Goal: Information Seeking & Learning: Learn about a topic

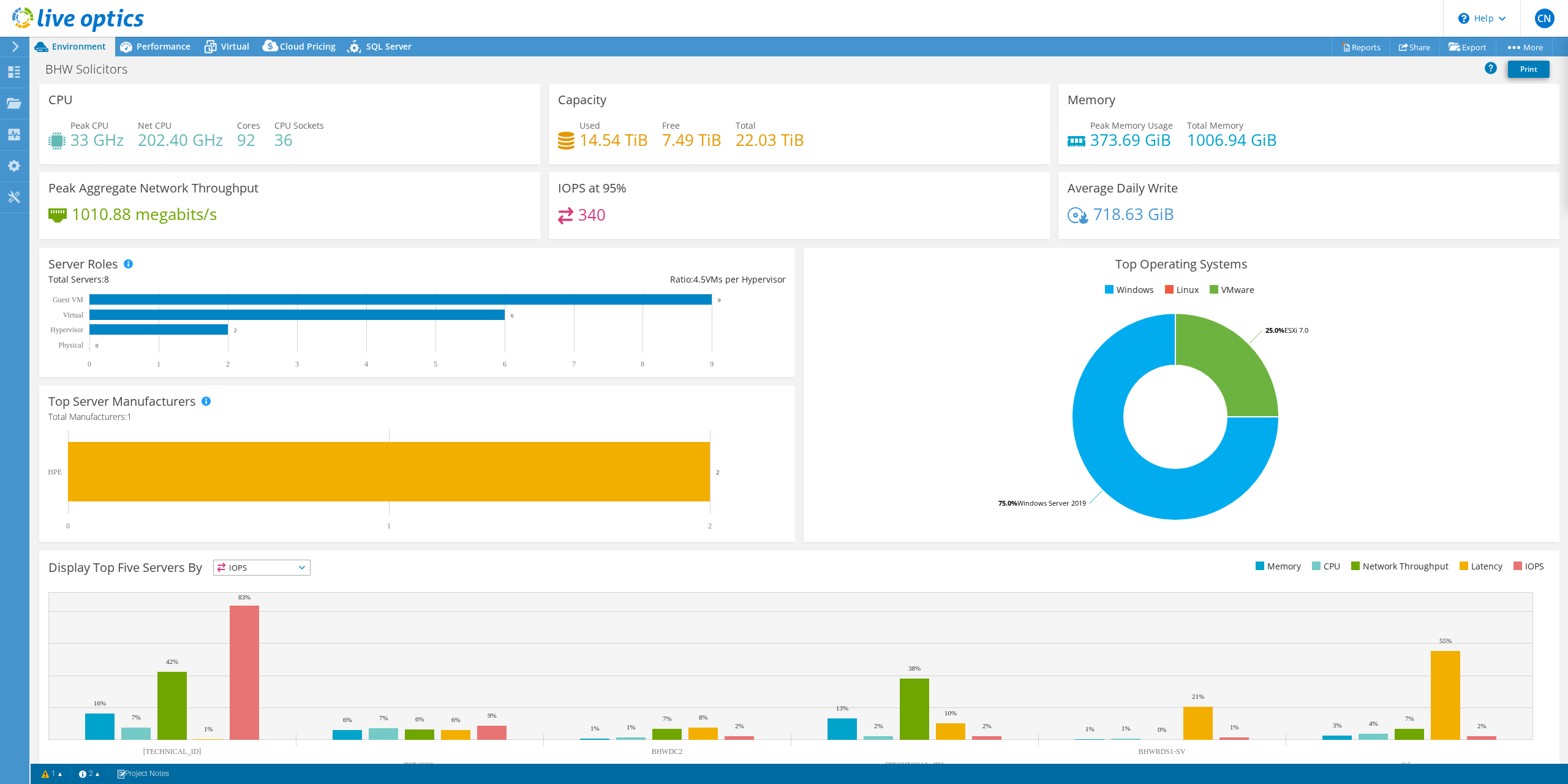
select select "USD"
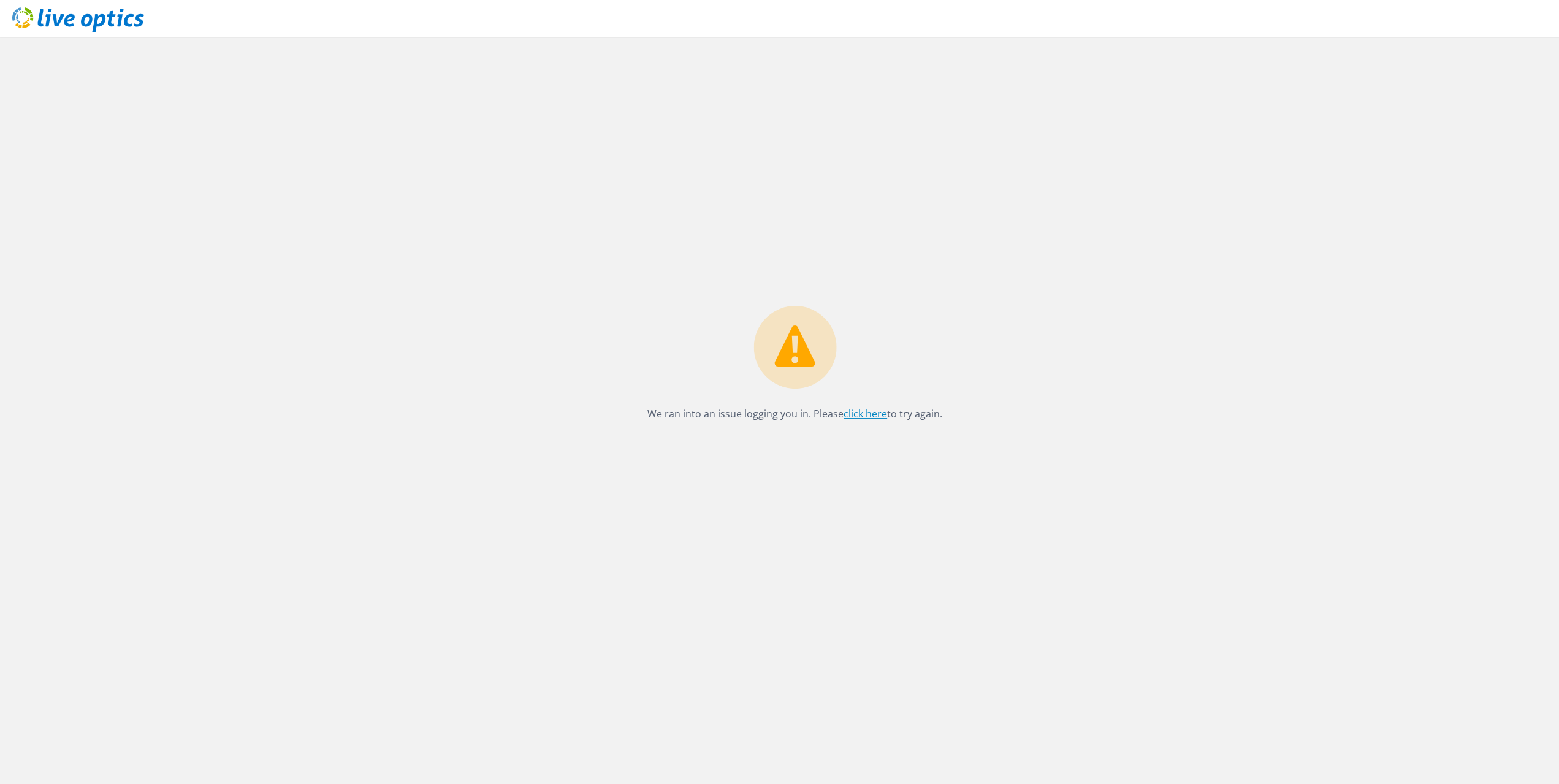
click at [852, 410] on link "click here" at bounding box center [865, 413] width 43 height 14
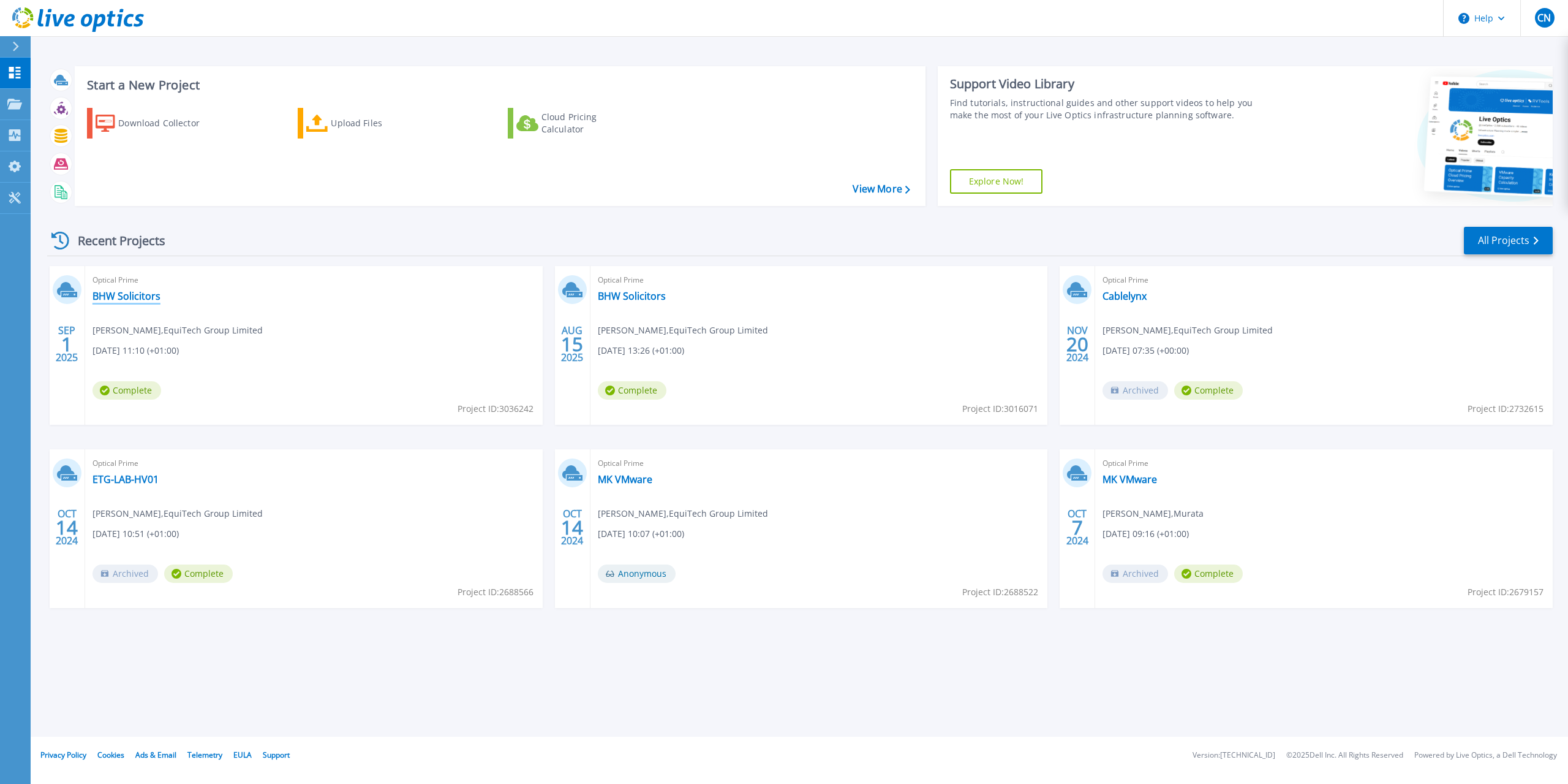
click at [139, 294] on link "BHW Solicitors" at bounding box center [126, 296] width 68 height 12
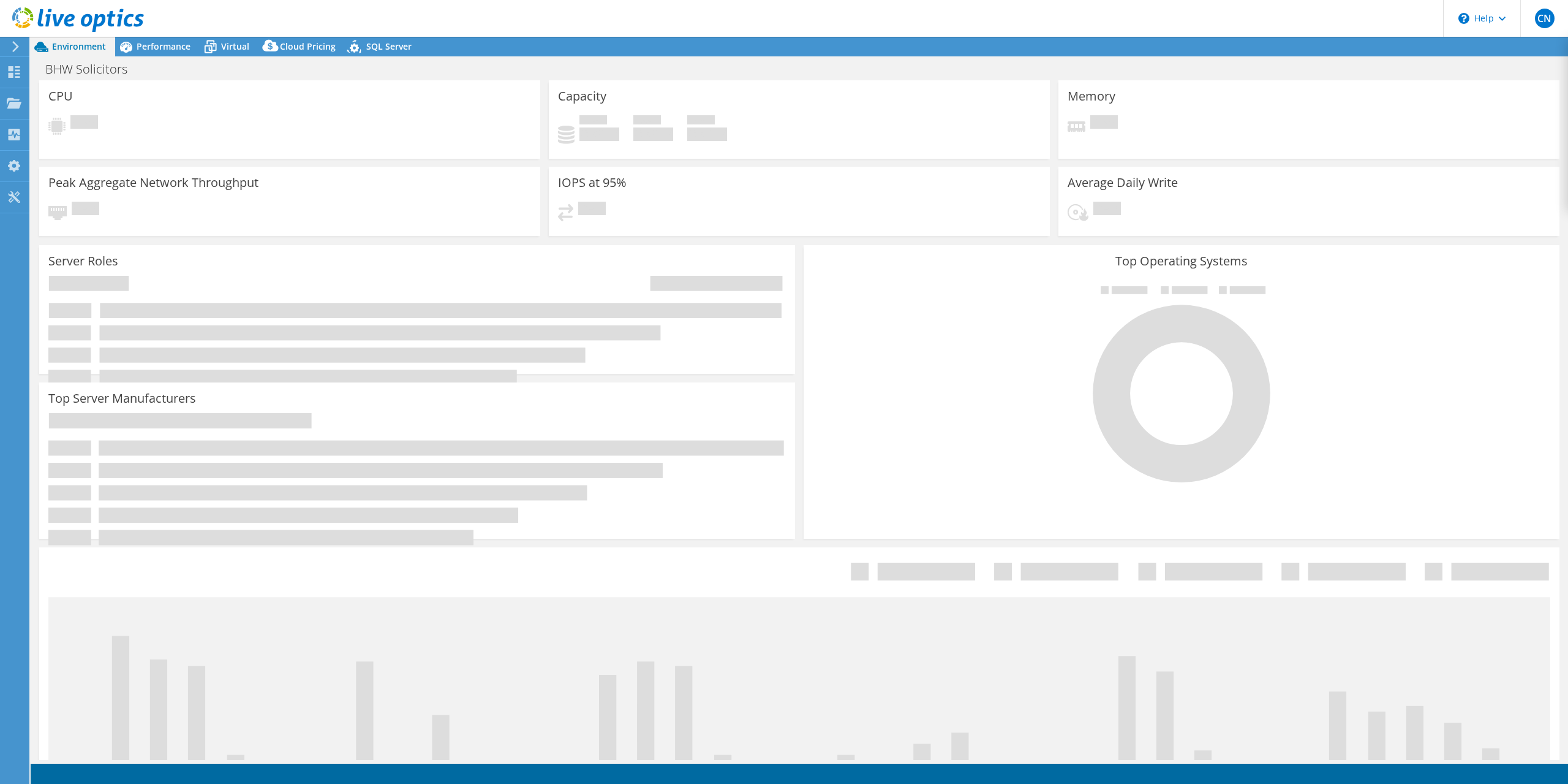
select select "EULondon"
select select "GBP"
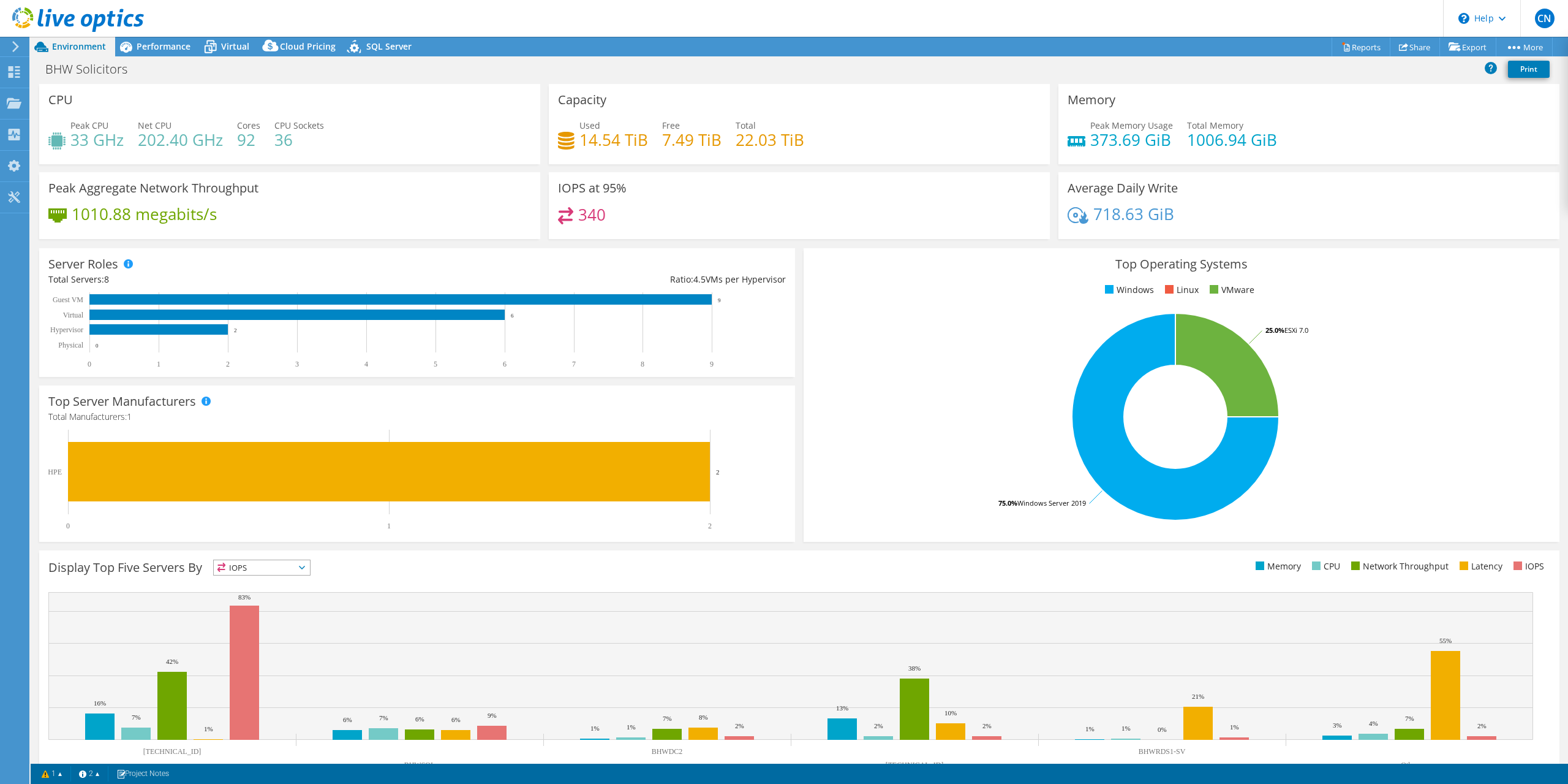
click at [992, 311] on rect at bounding box center [1176, 416] width 726 height 215
click at [150, 51] on span "Performance" at bounding box center [163, 46] width 54 height 12
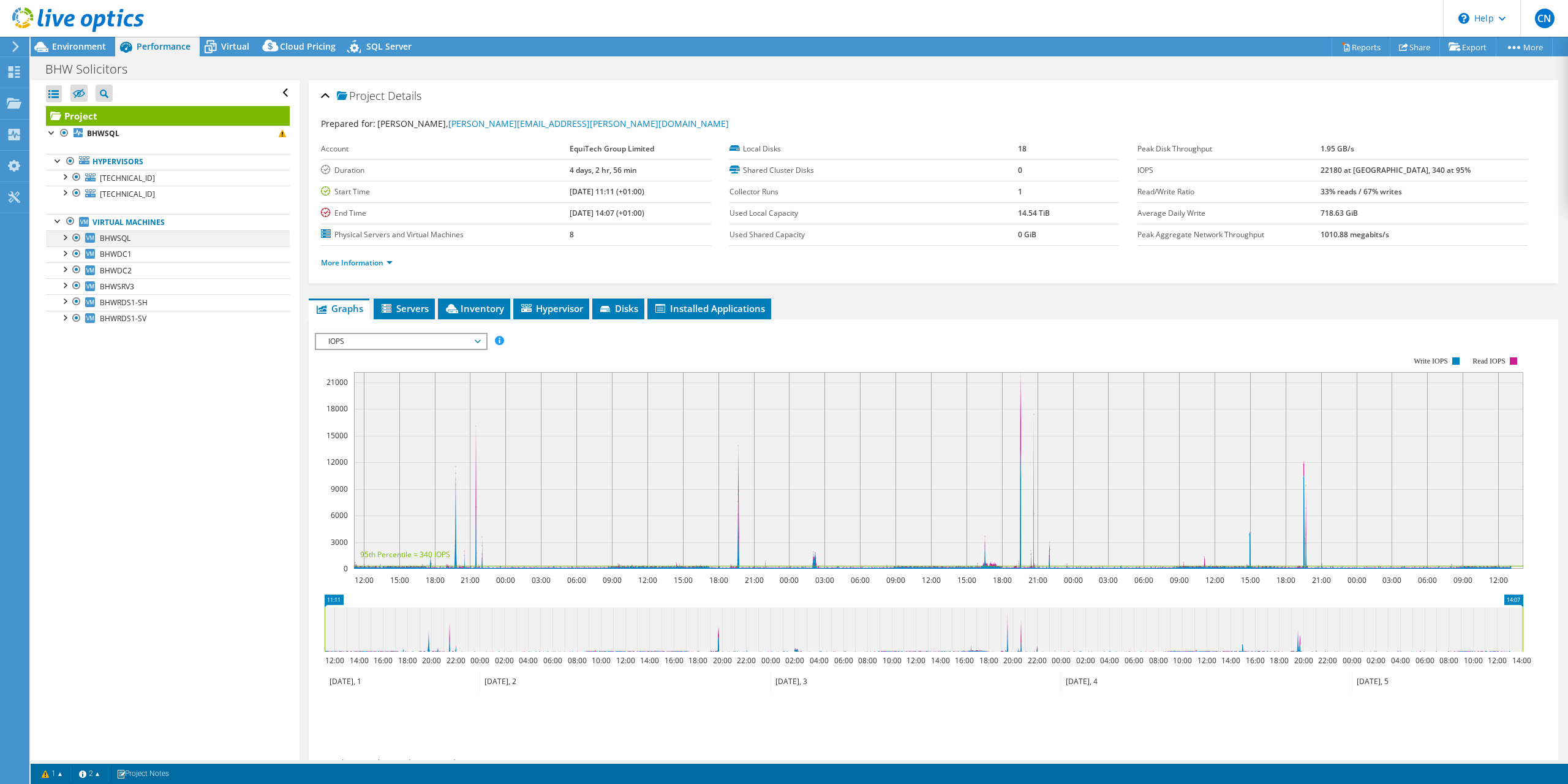
click at [67, 241] on div at bounding box center [64, 236] width 12 height 12
click at [60, 237] on div at bounding box center [64, 236] width 12 height 12
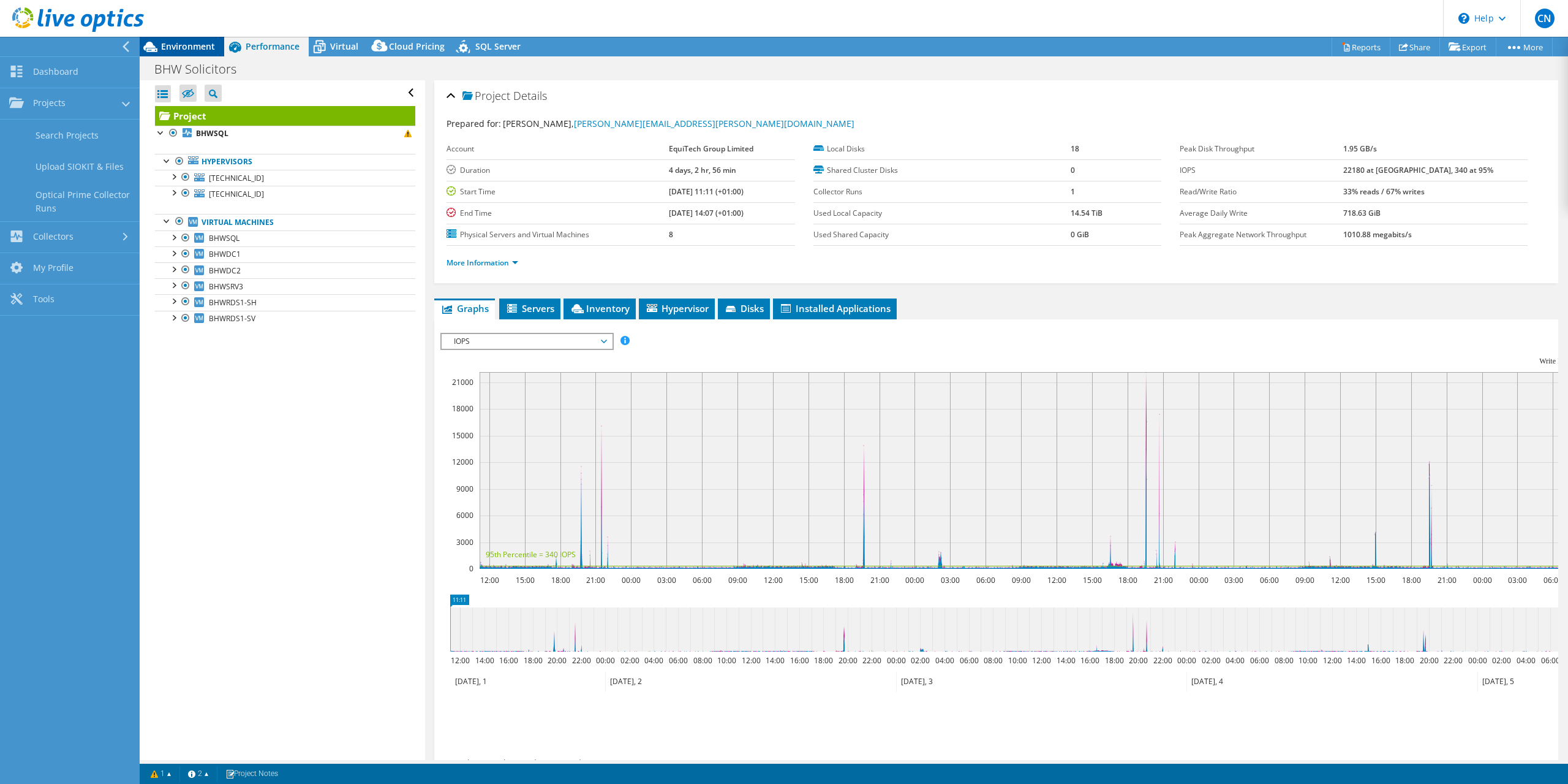
click at [162, 45] on span "Environment" at bounding box center [188, 46] width 54 height 12
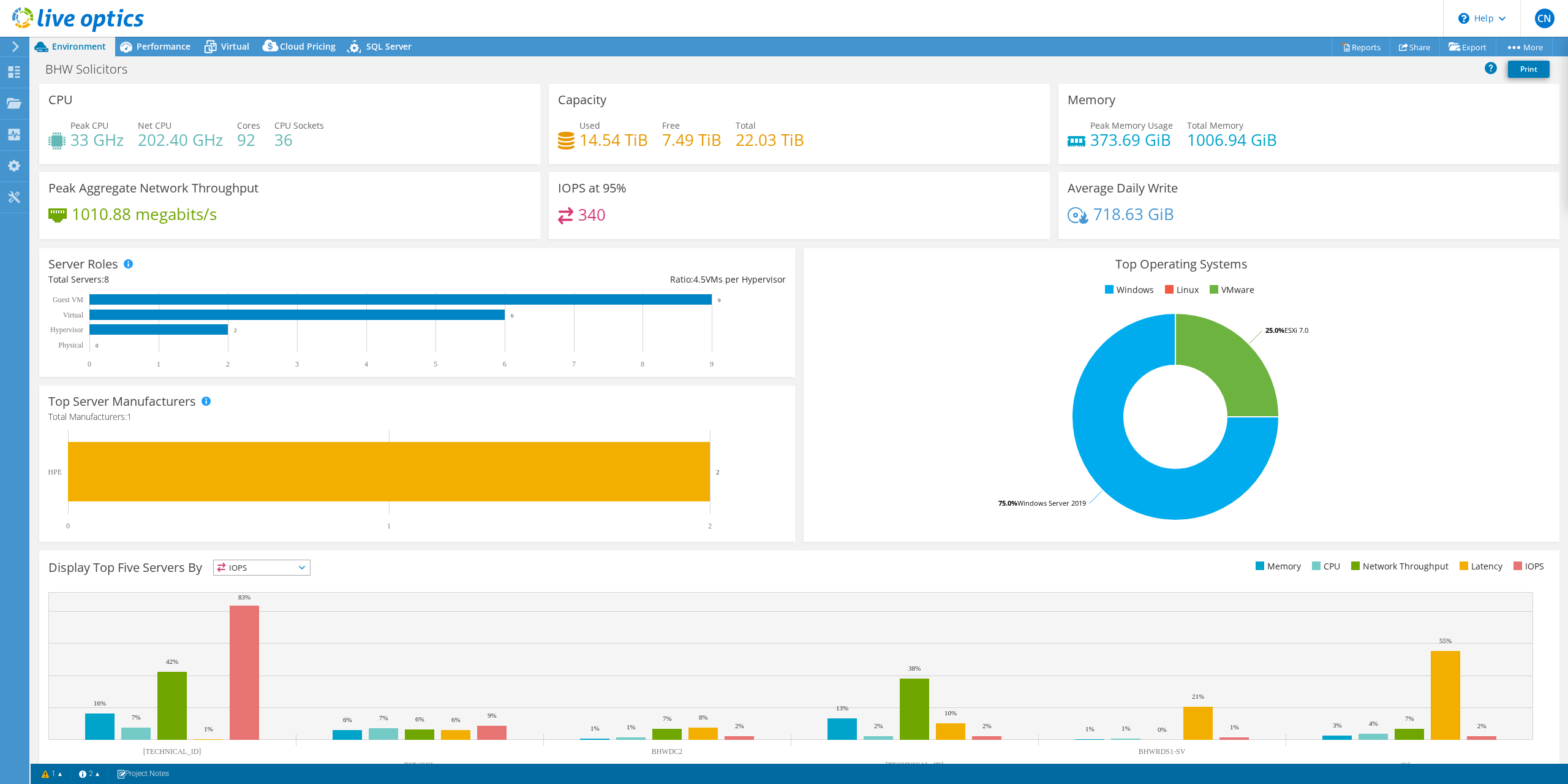
click at [365, 145] on div "Peak CPU 33 GHz Net CPU 202.40 GHz Cores 92 CPU Sockets 36" at bounding box center [290, 138] width 483 height 40
click at [138, 42] on span "Performance" at bounding box center [163, 46] width 54 height 12
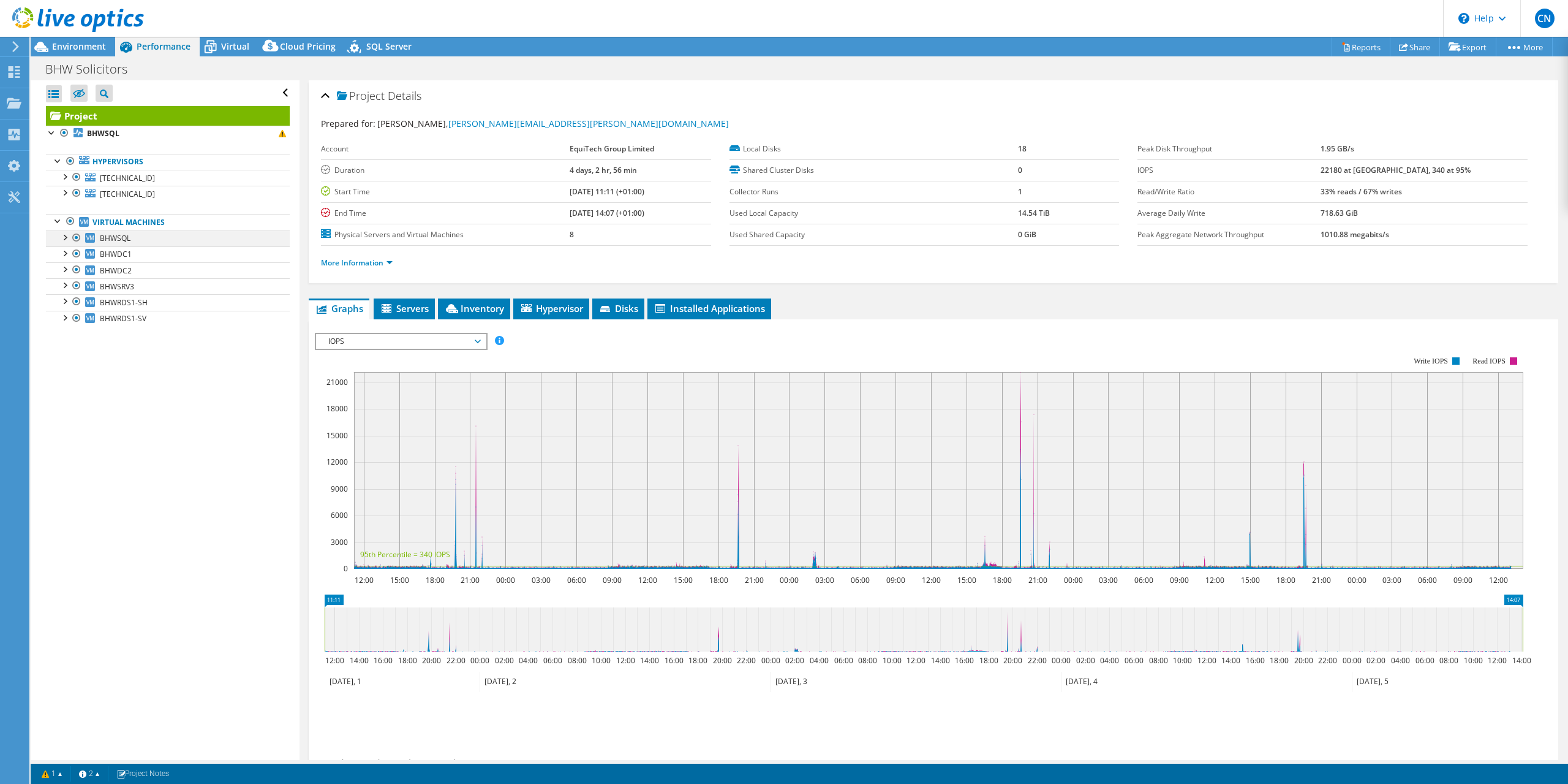
click at [67, 240] on div at bounding box center [64, 236] width 12 height 12
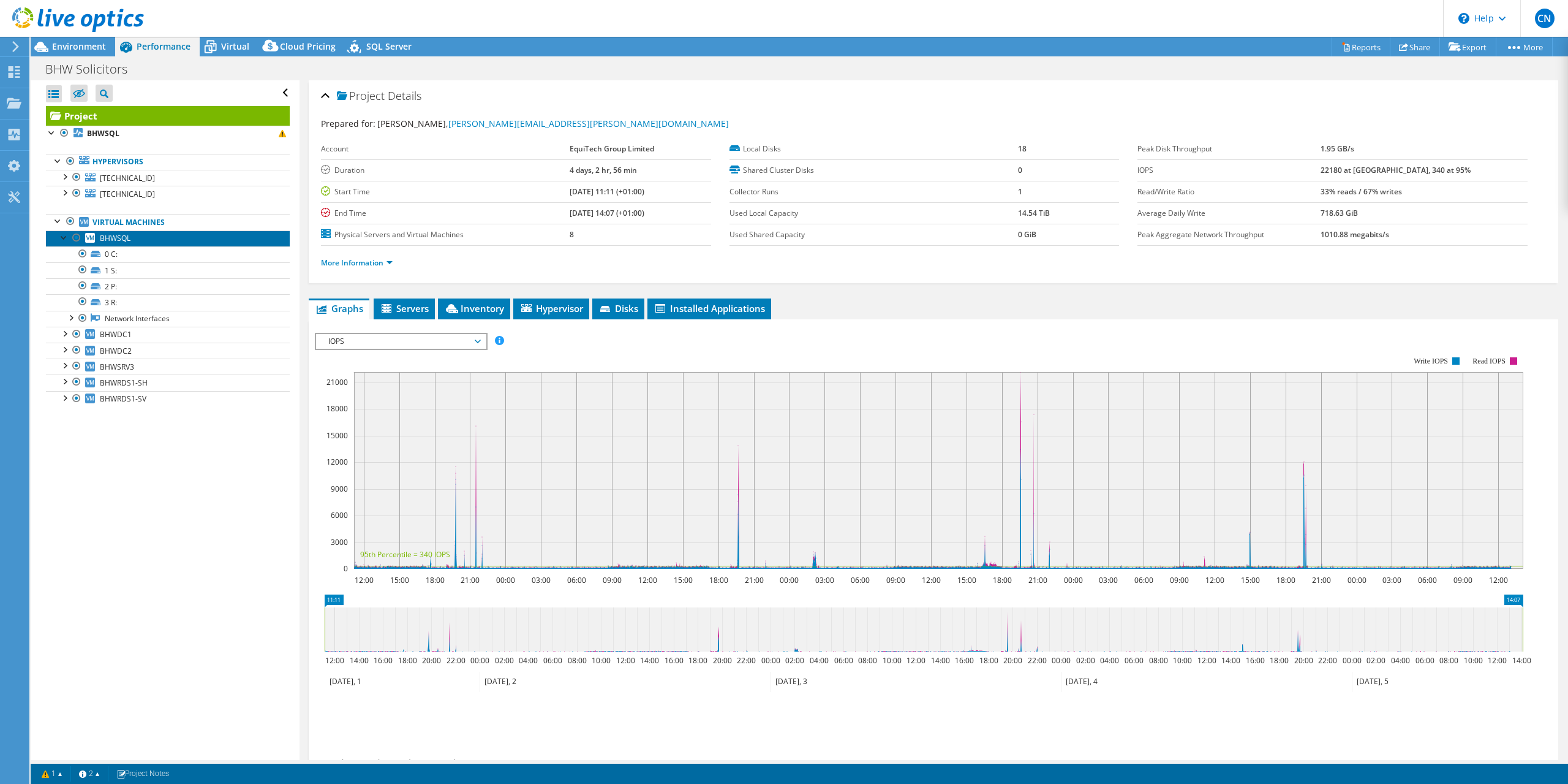
click at [116, 239] on span "BHWSQL" at bounding box center [115, 238] width 30 height 10
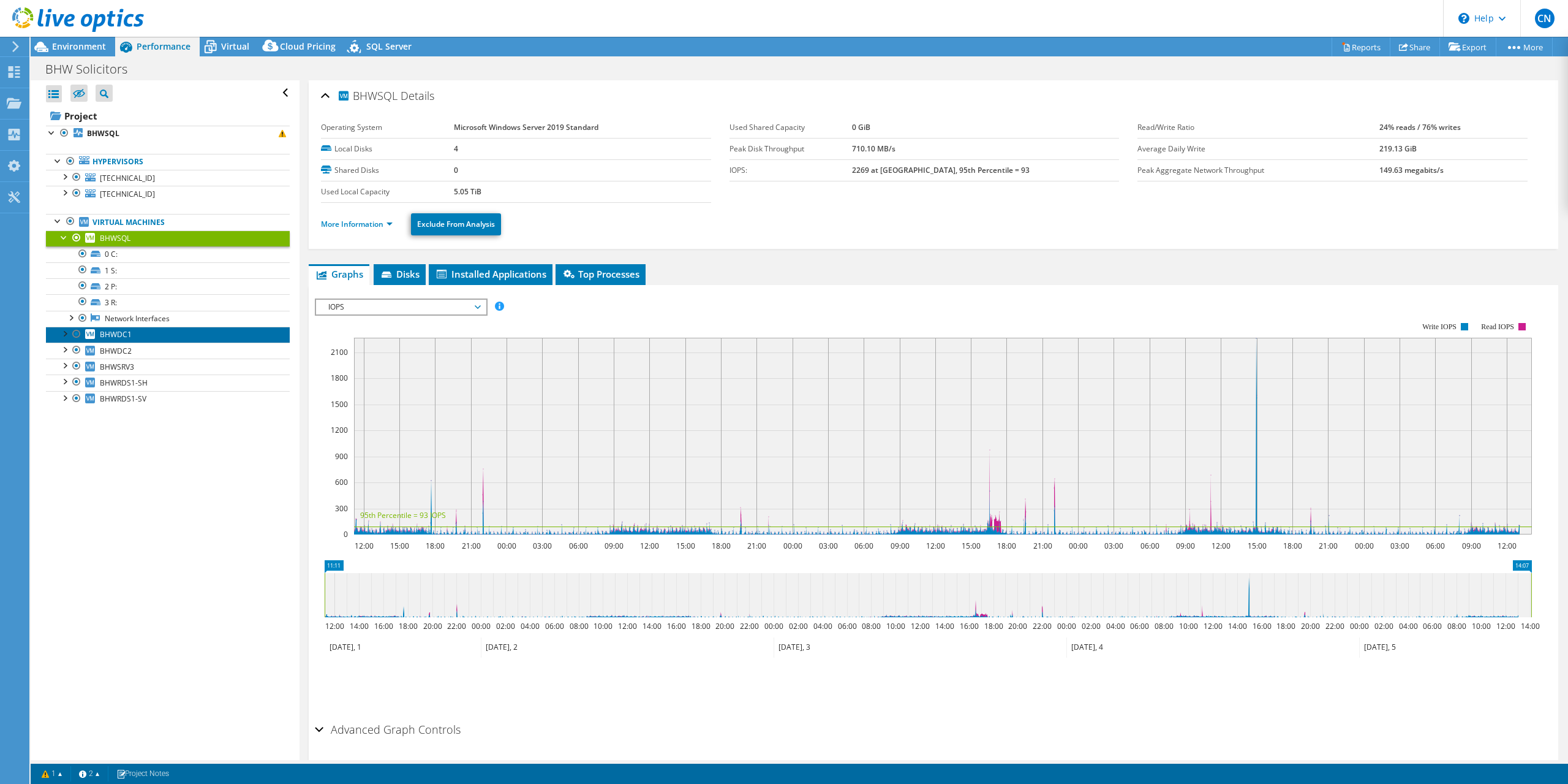
click at [123, 332] on span "BHWDC1" at bounding box center [115, 334] width 32 height 10
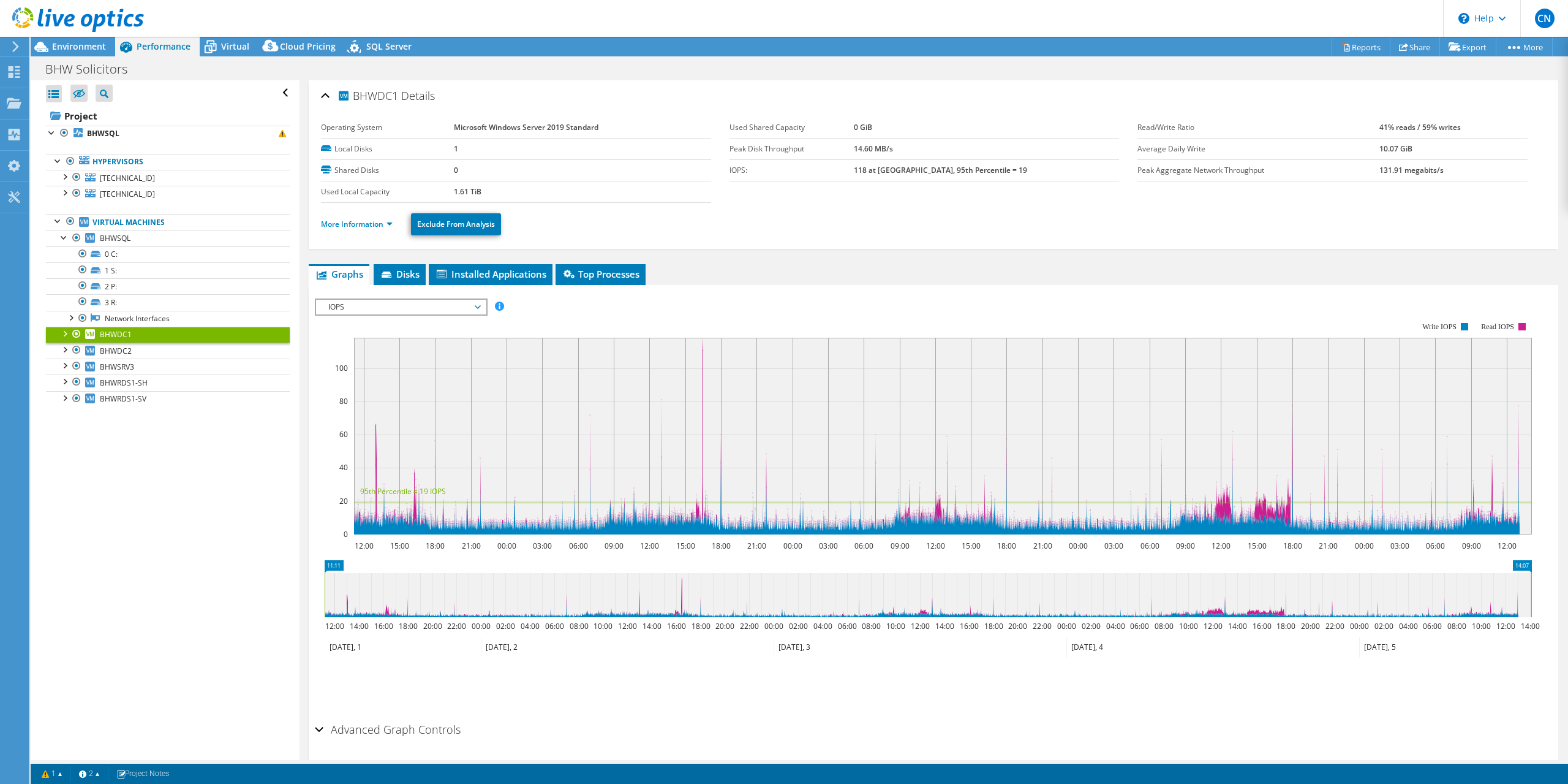
click at [353, 300] on span "IOPS" at bounding box center [401, 307] width 158 height 15
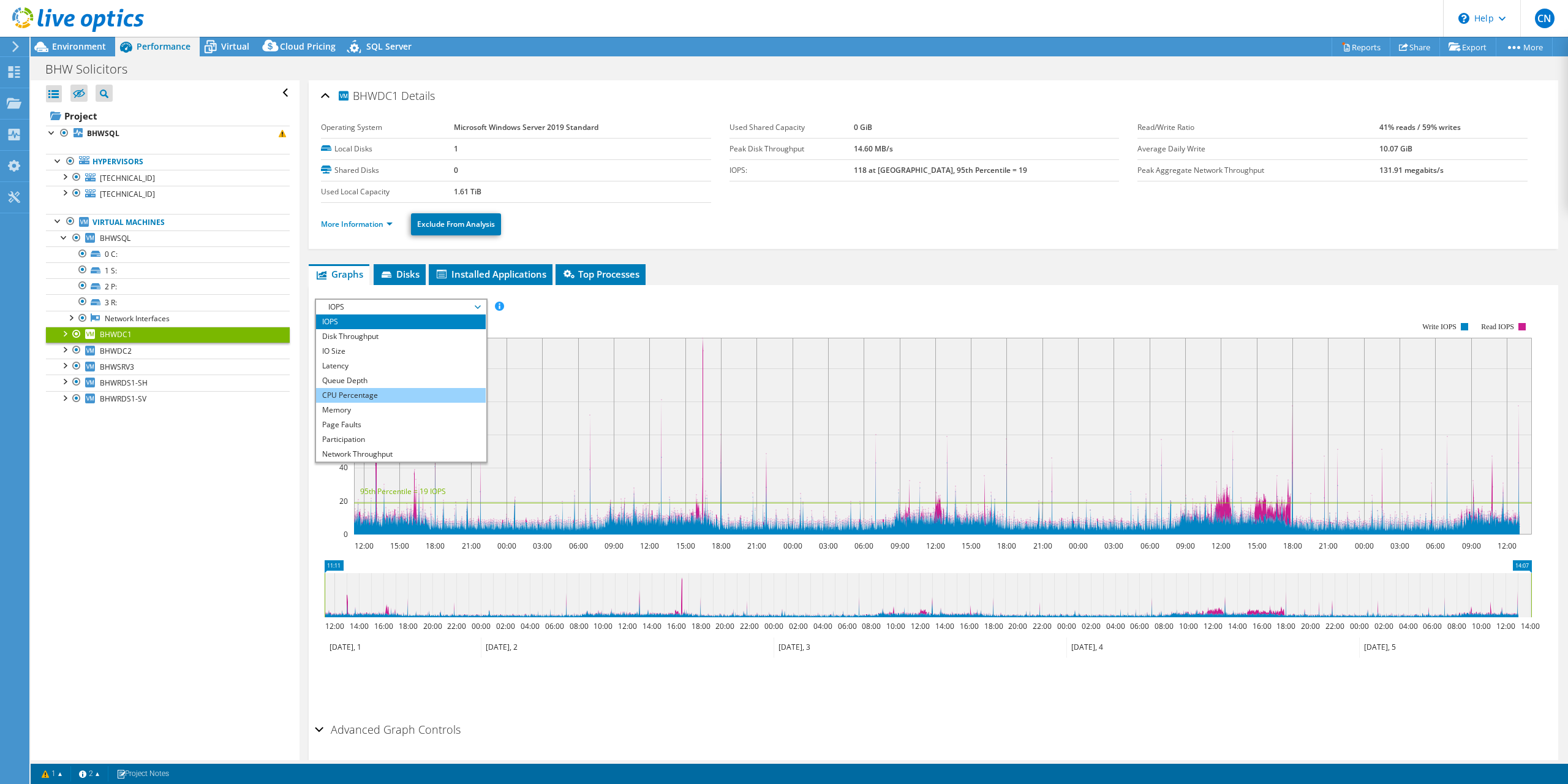
click at [377, 390] on li "CPU Percentage" at bounding box center [401, 395] width 170 height 15
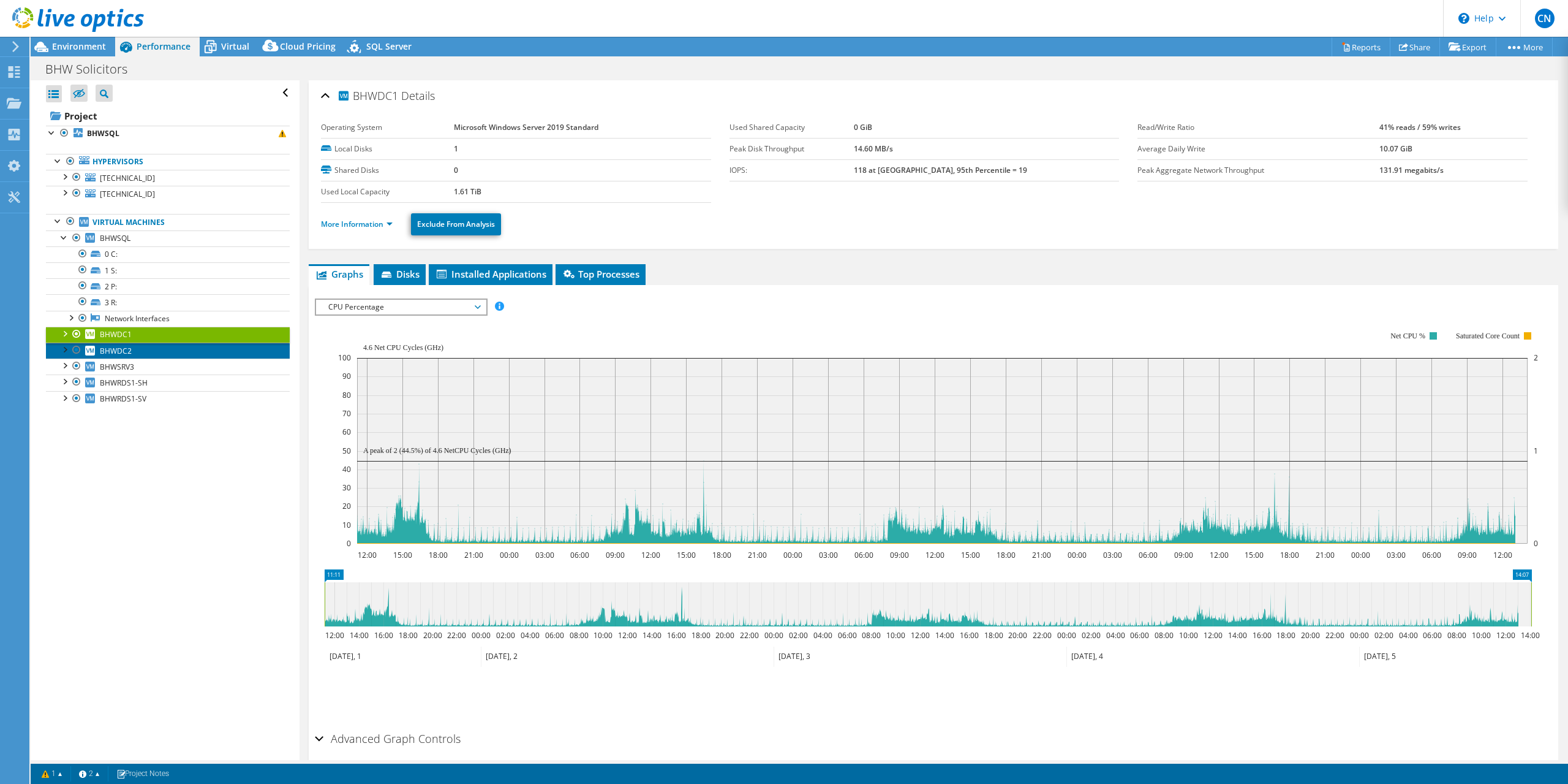
click at [124, 351] on span "BHWDC2" at bounding box center [115, 351] width 32 height 10
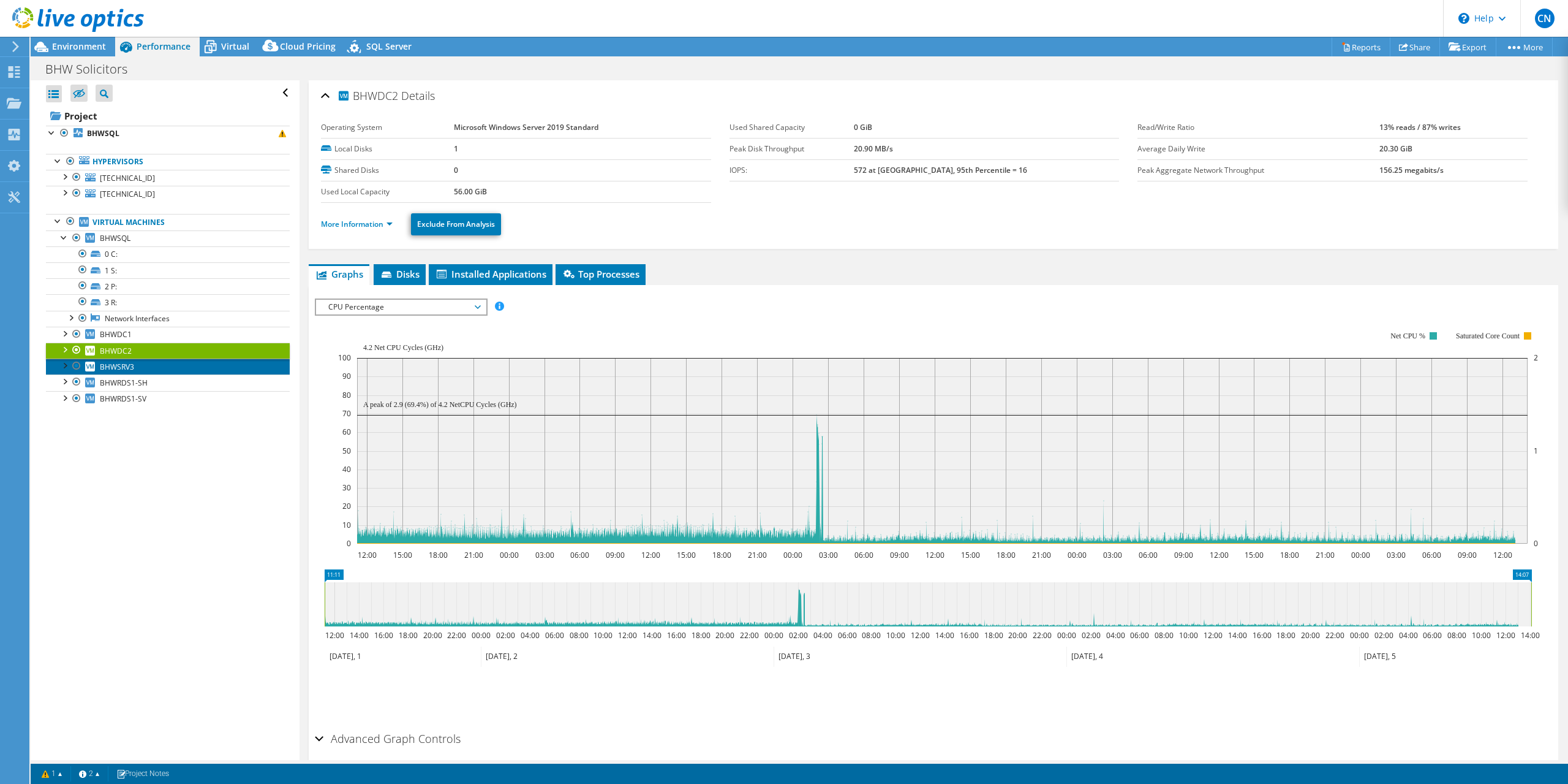
click at [124, 362] on span "BHWSRV3" at bounding box center [117, 367] width 34 height 10
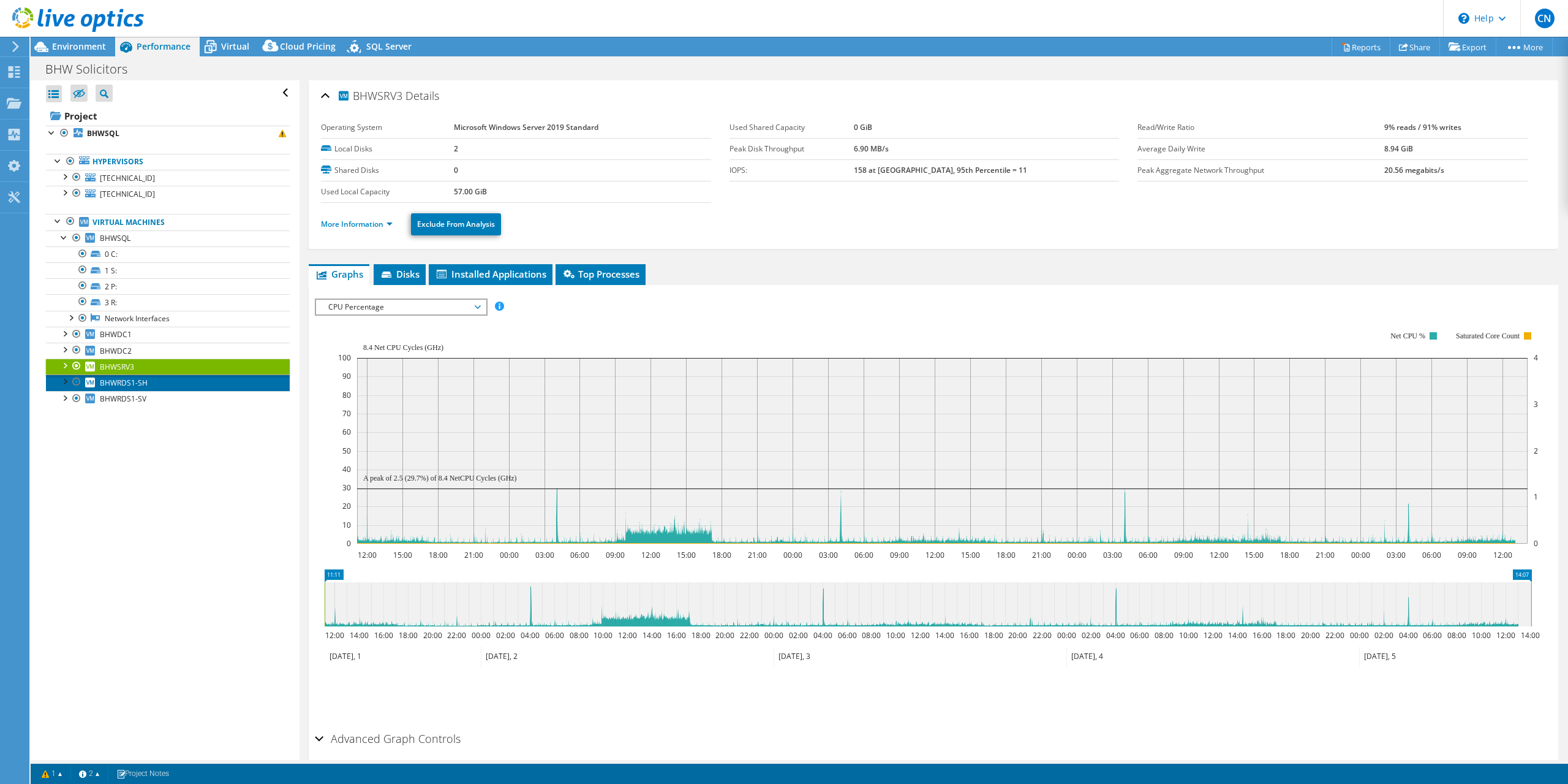
click at [130, 379] on span "BHWRDS1-SH" at bounding box center [124, 383] width 48 height 10
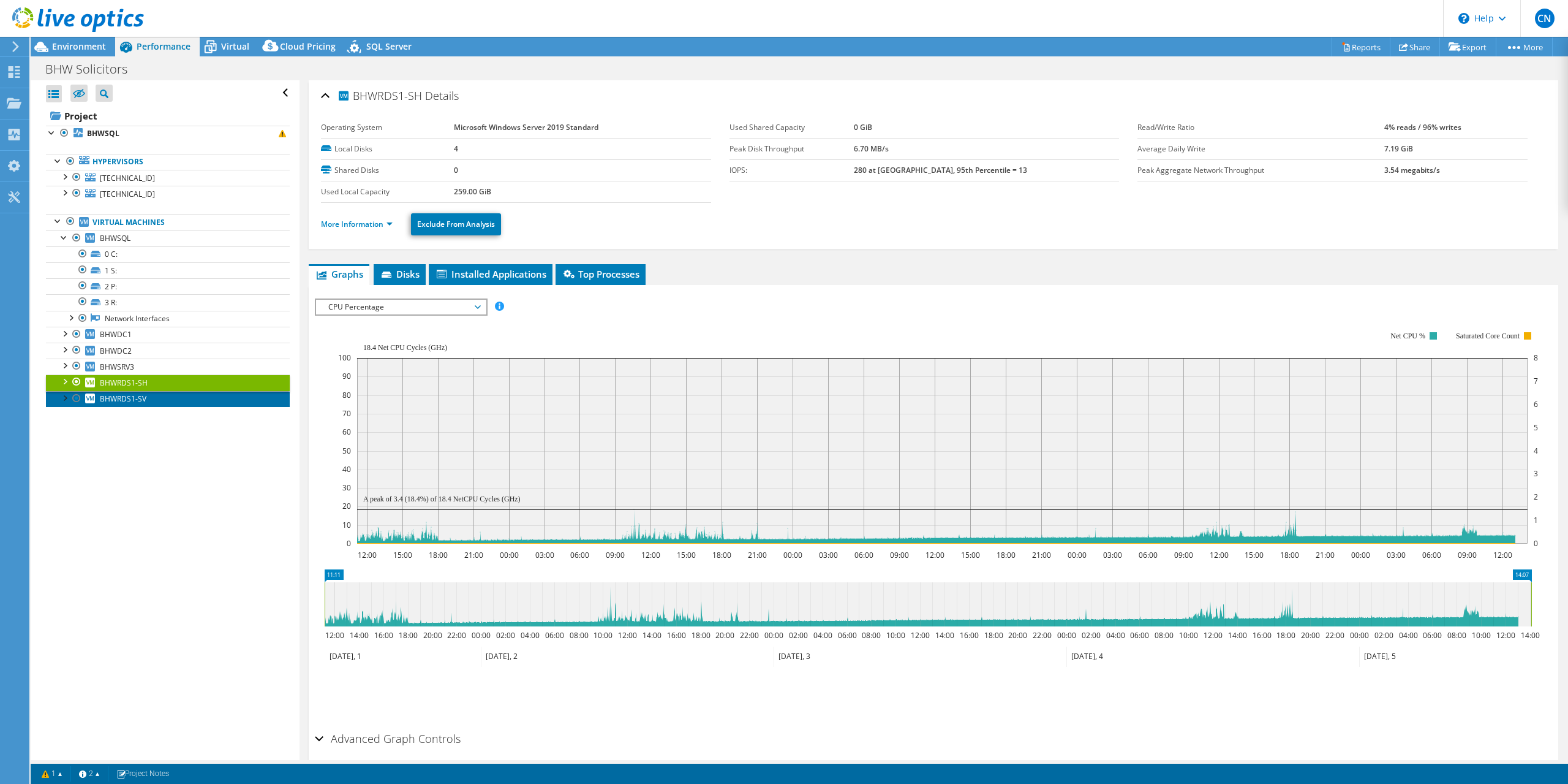
click at [137, 394] on span "BHWRDS1-SV" at bounding box center [123, 399] width 47 height 10
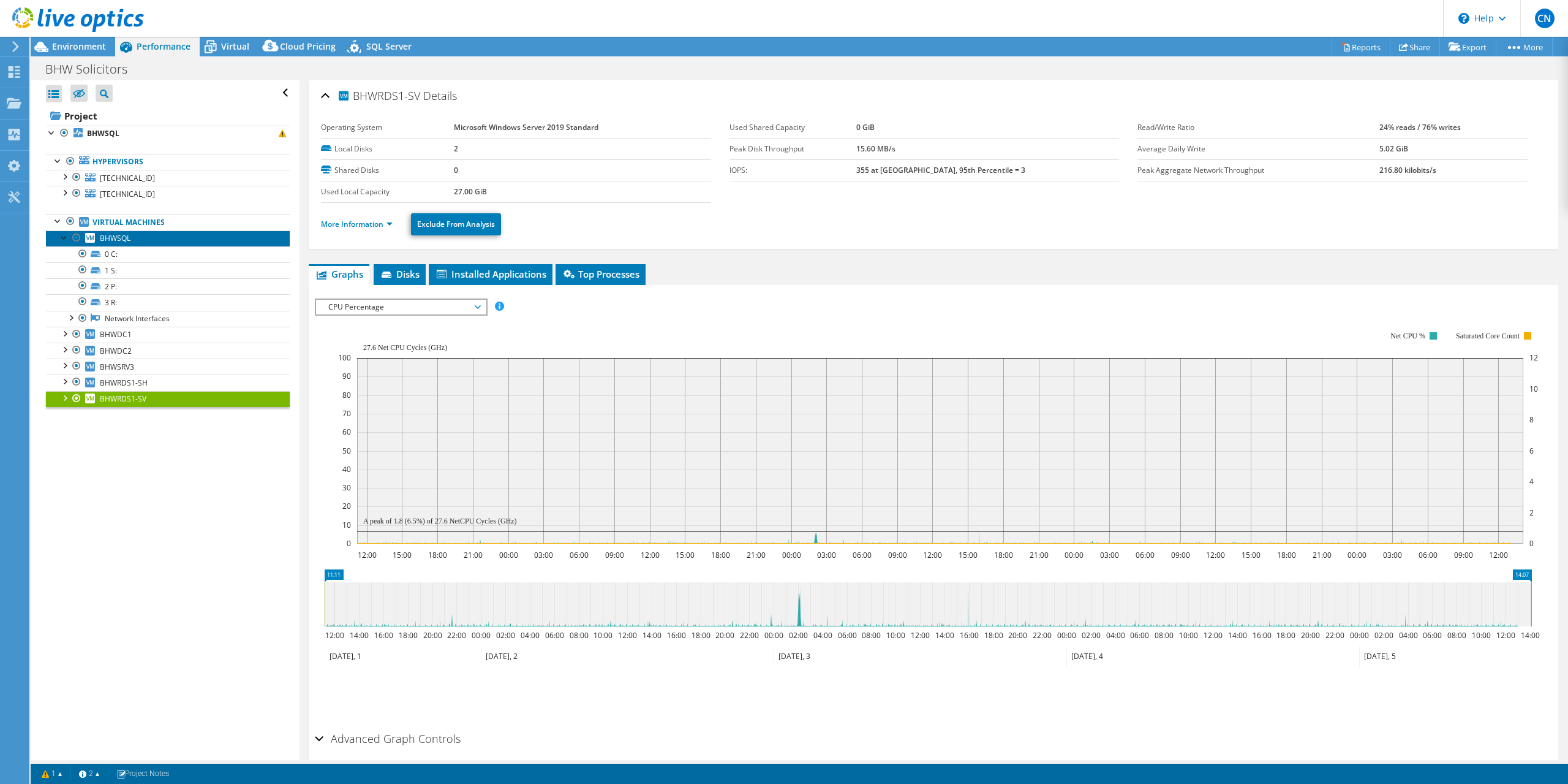
click at [121, 233] on span "BHWSQL" at bounding box center [115, 238] width 30 height 10
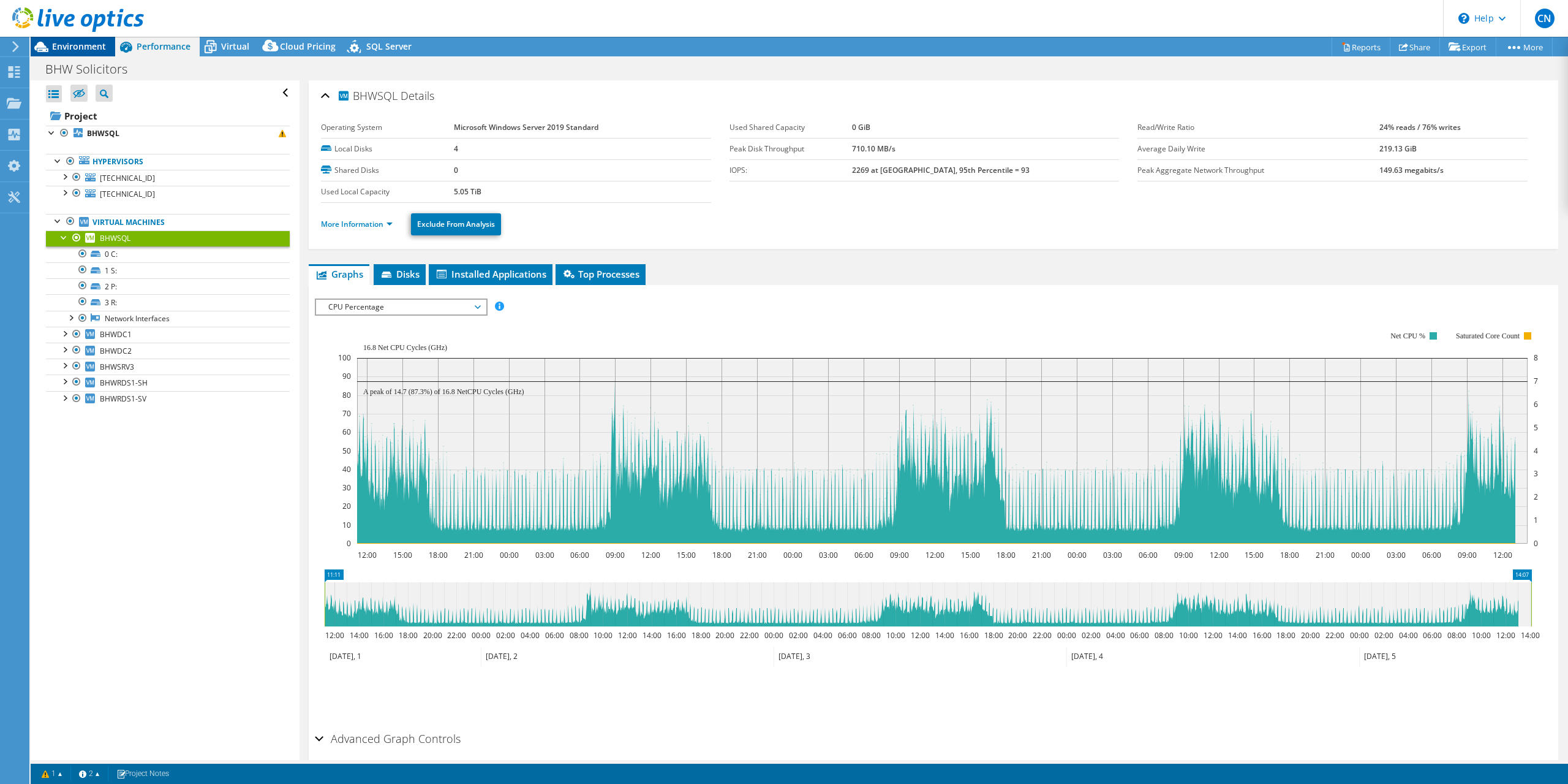
click at [97, 47] on span "Environment" at bounding box center [78, 46] width 54 height 12
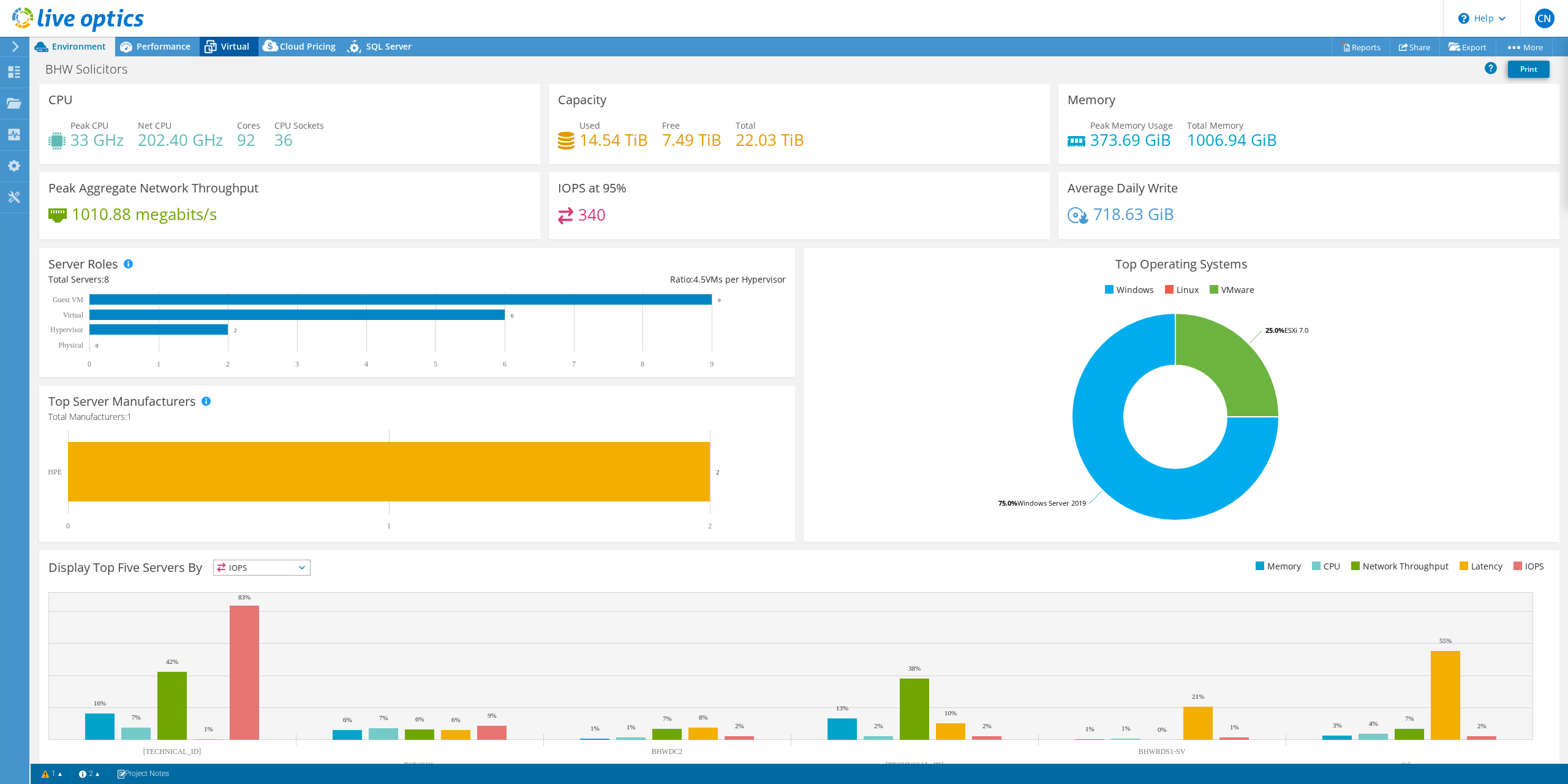
click at [233, 49] on span "Virtual" at bounding box center [235, 46] width 28 height 12
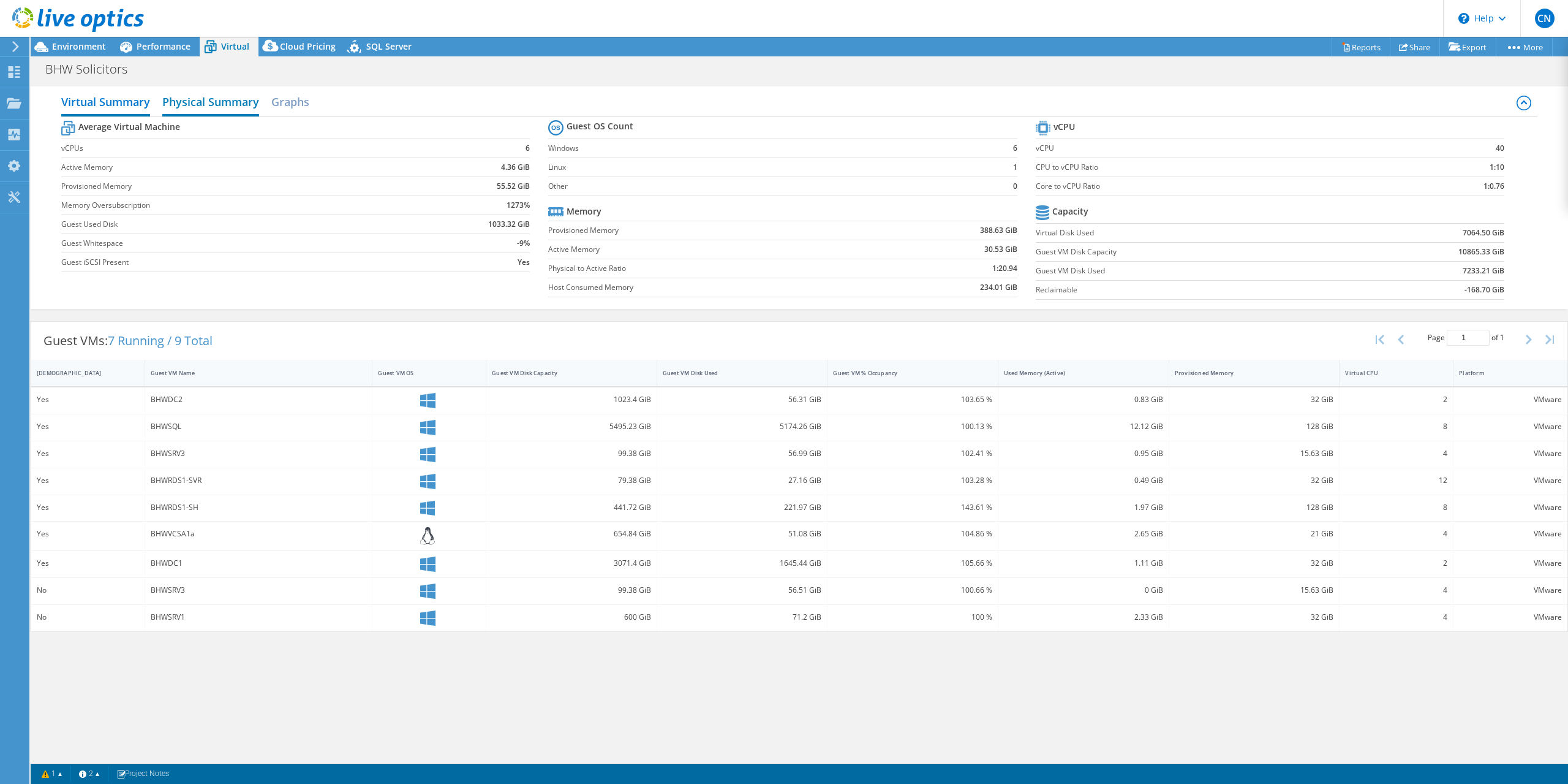
click at [242, 98] on h2 "Physical Summary" at bounding box center [210, 103] width 97 height 27
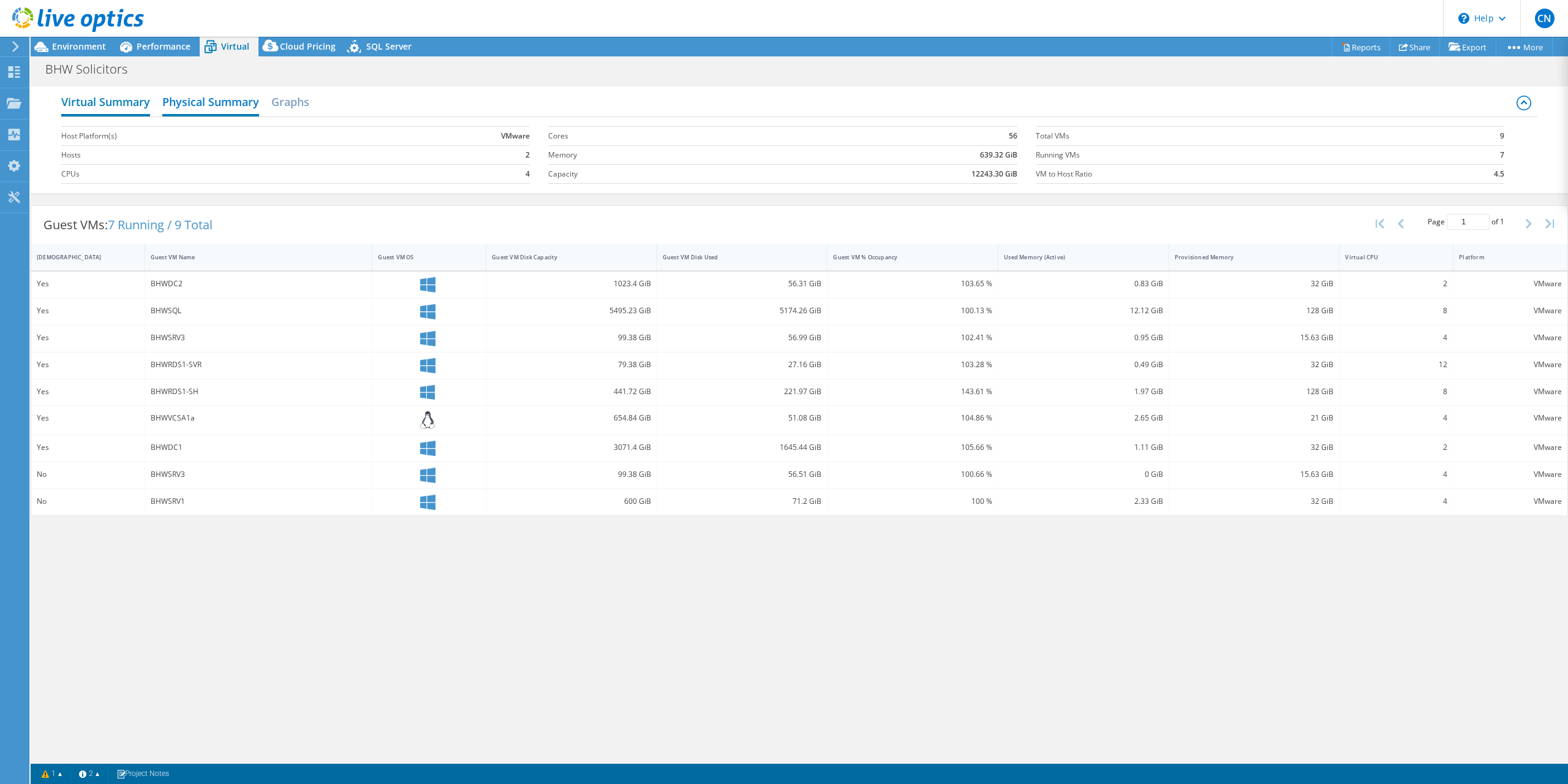
click at [134, 102] on h2 "Virtual Summary" at bounding box center [105, 103] width 89 height 27
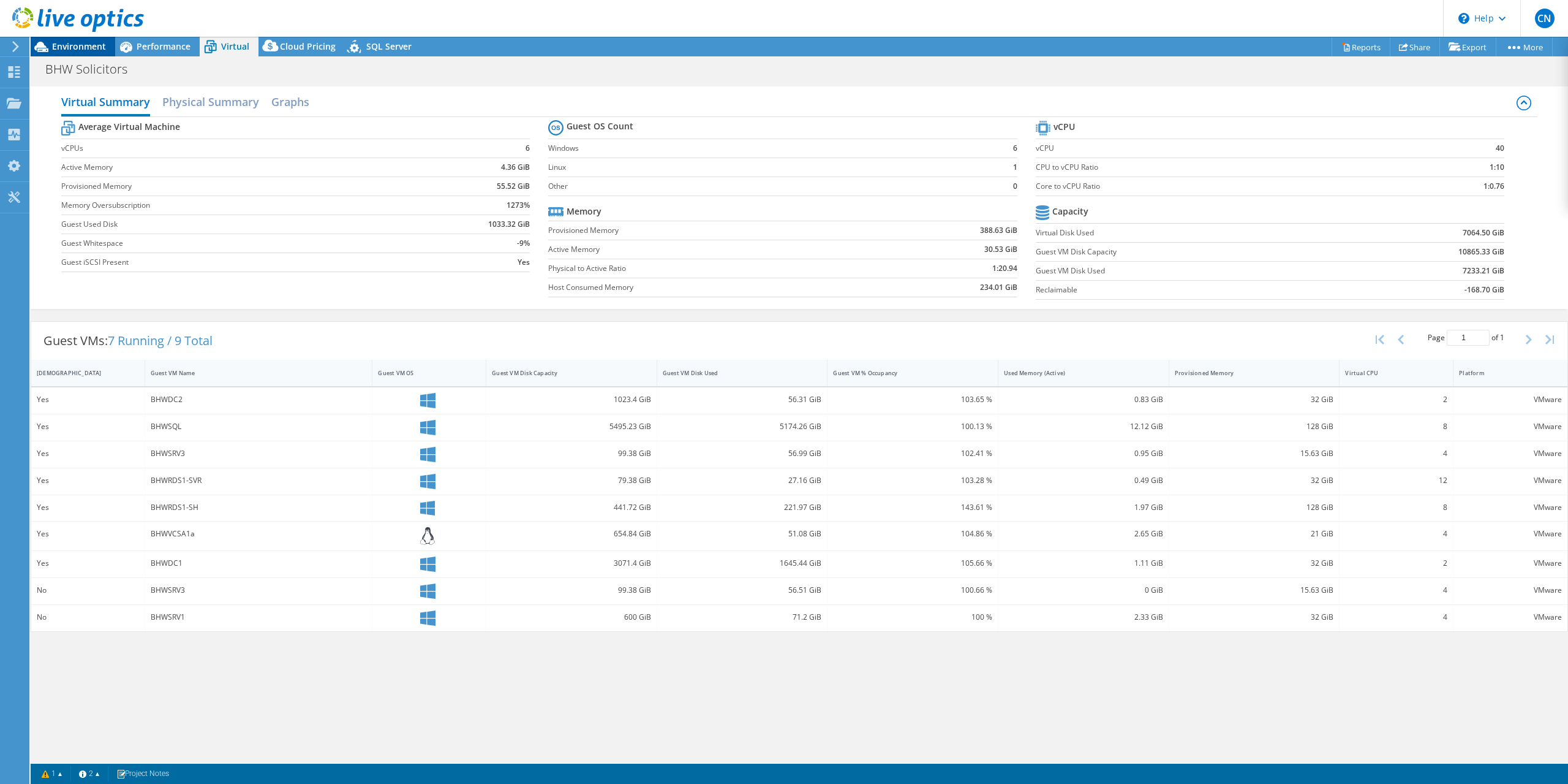
click at [62, 45] on span "Environment" at bounding box center [78, 46] width 54 height 12
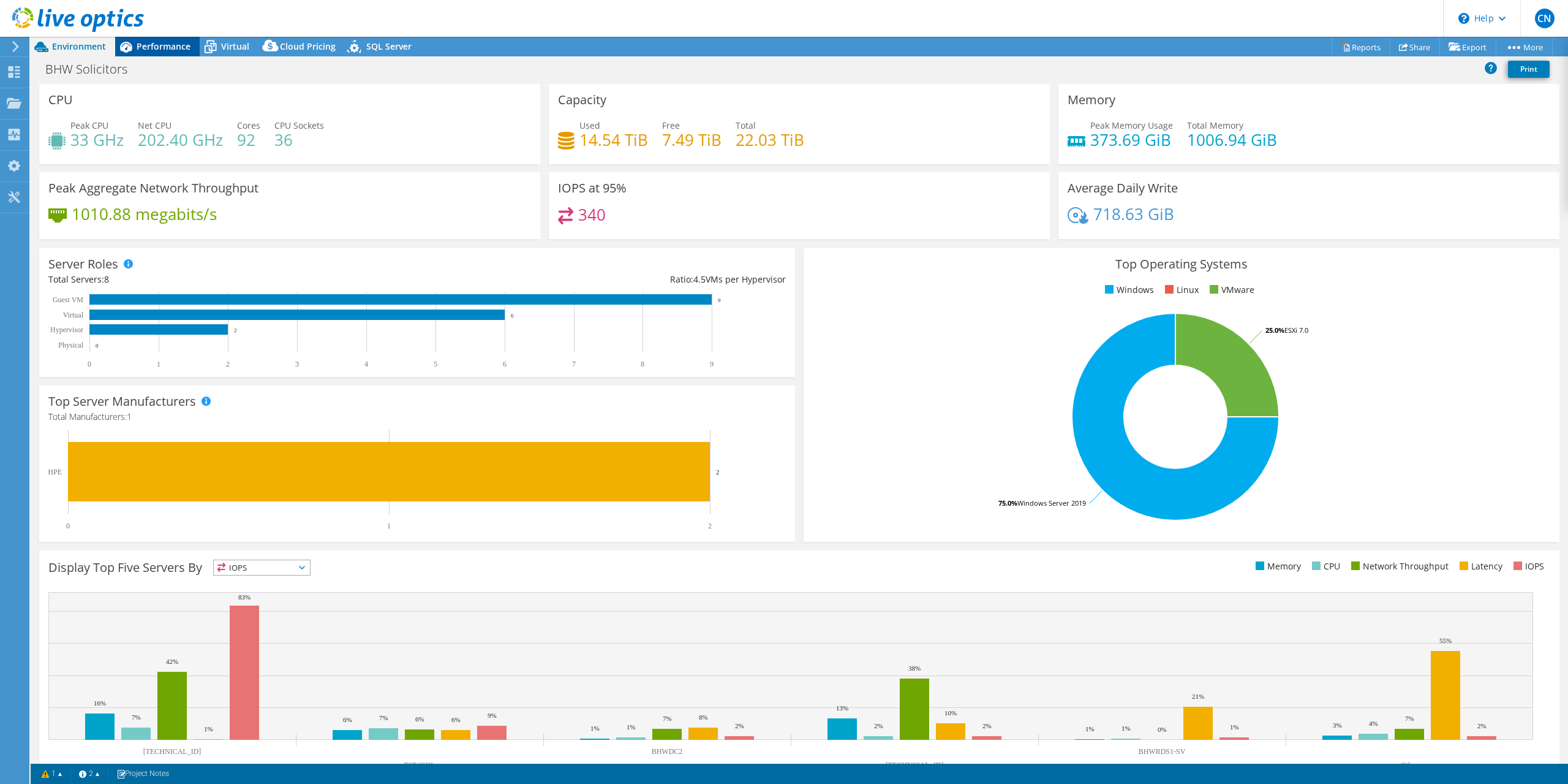
click at [149, 43] on span "Performance" at bounding box center [163, 46] width 54 height 12
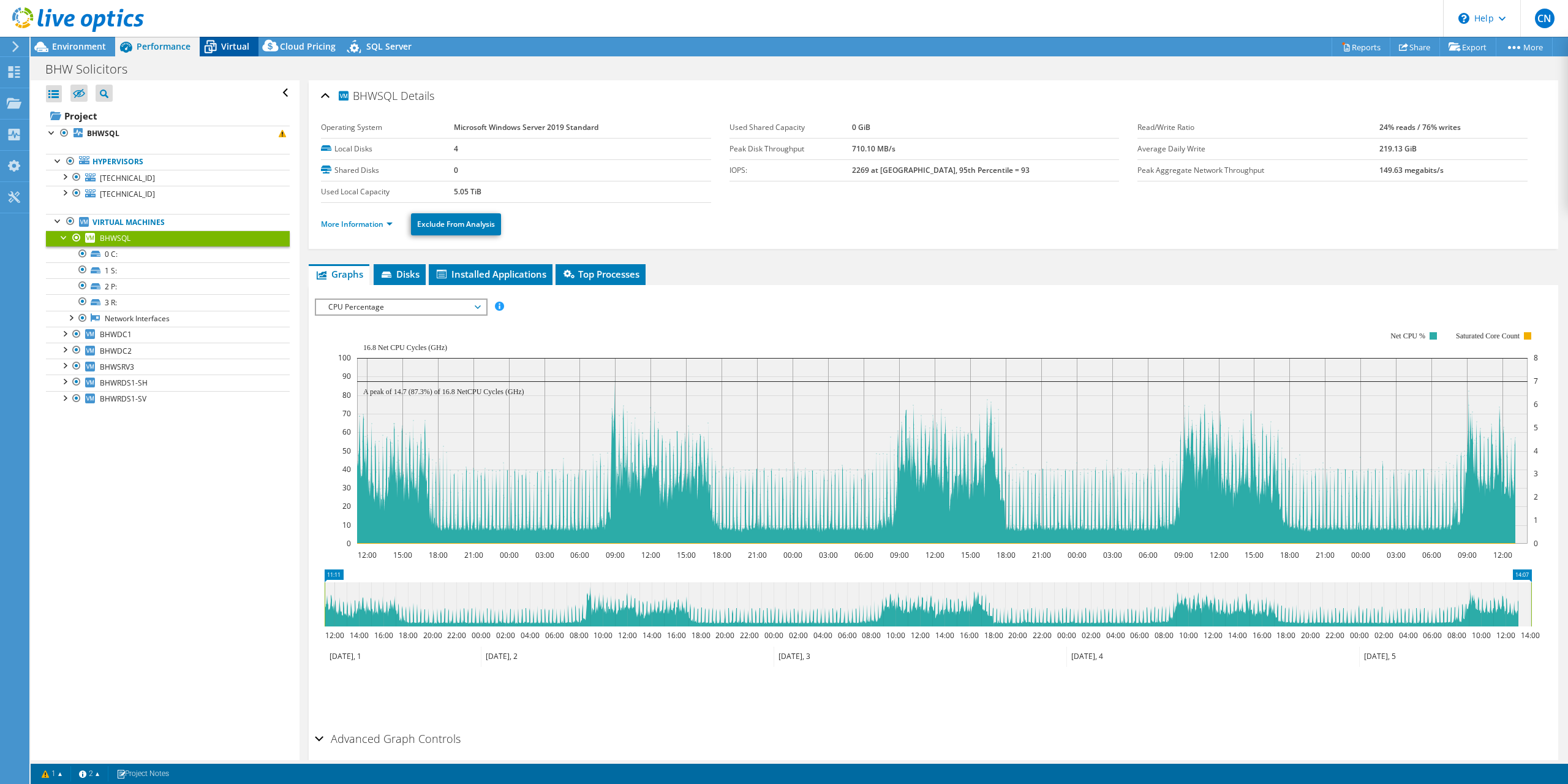
click at [244, 49] on span "Virtual" at bounding box center [235, 46] width 28 height 12
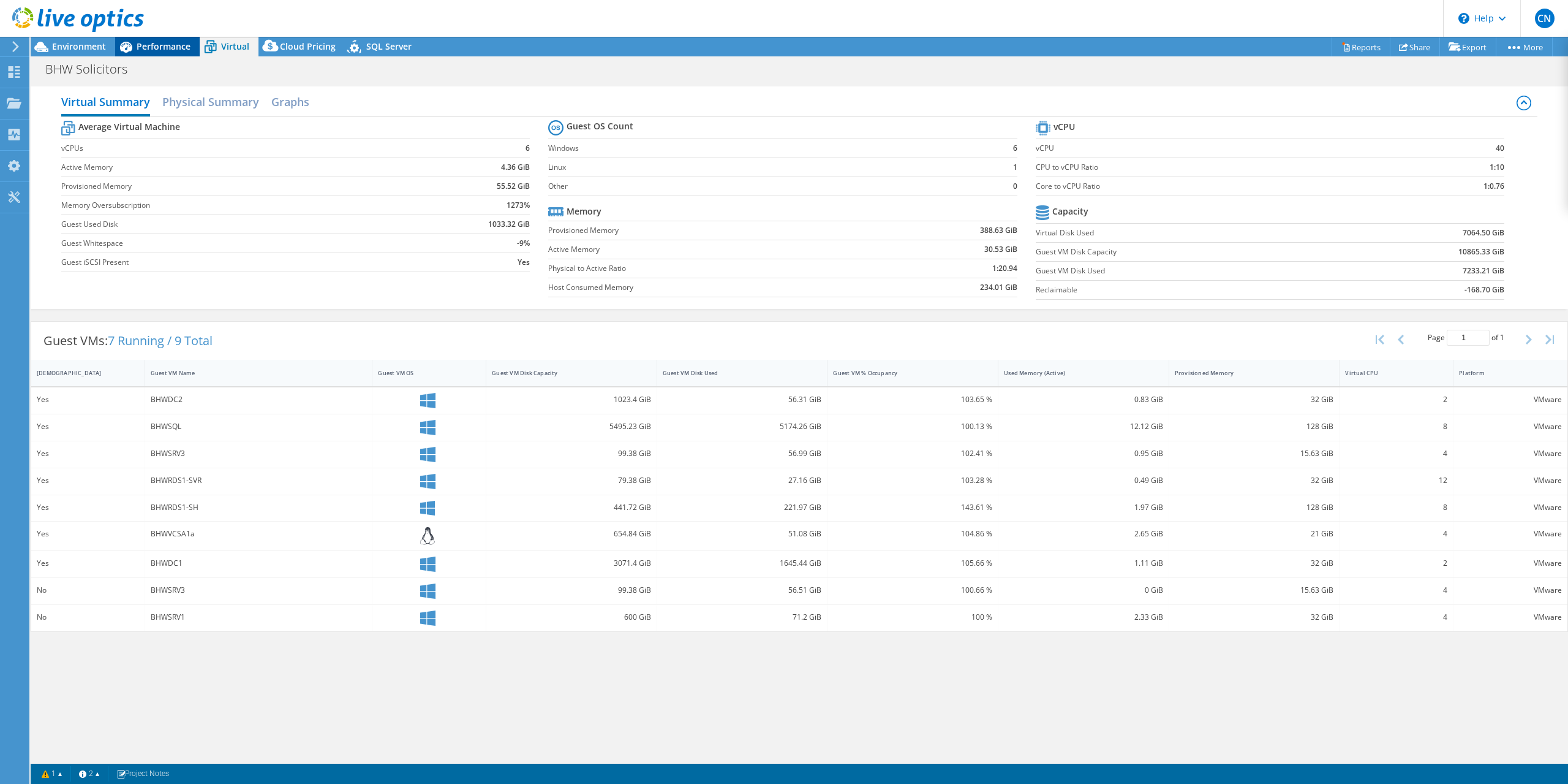
click at [177, 43] on span "Performance" at bounding box center [163, 46] width 54 height 12
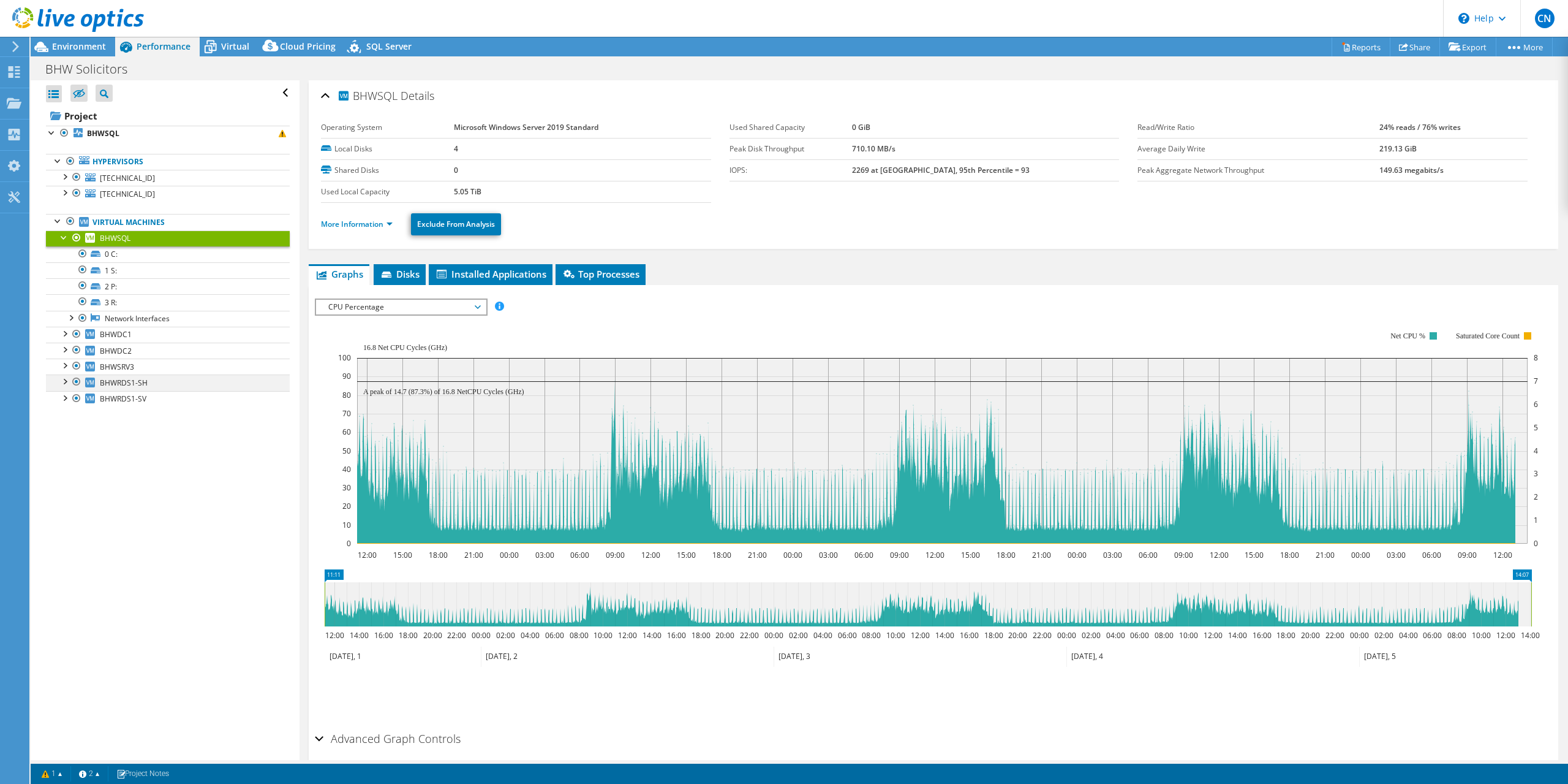
click at [65, 383] on div at bounding box center [64, 380] width 12 height 12
click at [63, 477] on div at bounding box center [64, 477] width 12 height 12
click at [95, 53] on div "Environment" at bounding box center [73, 47] width 84 height 19
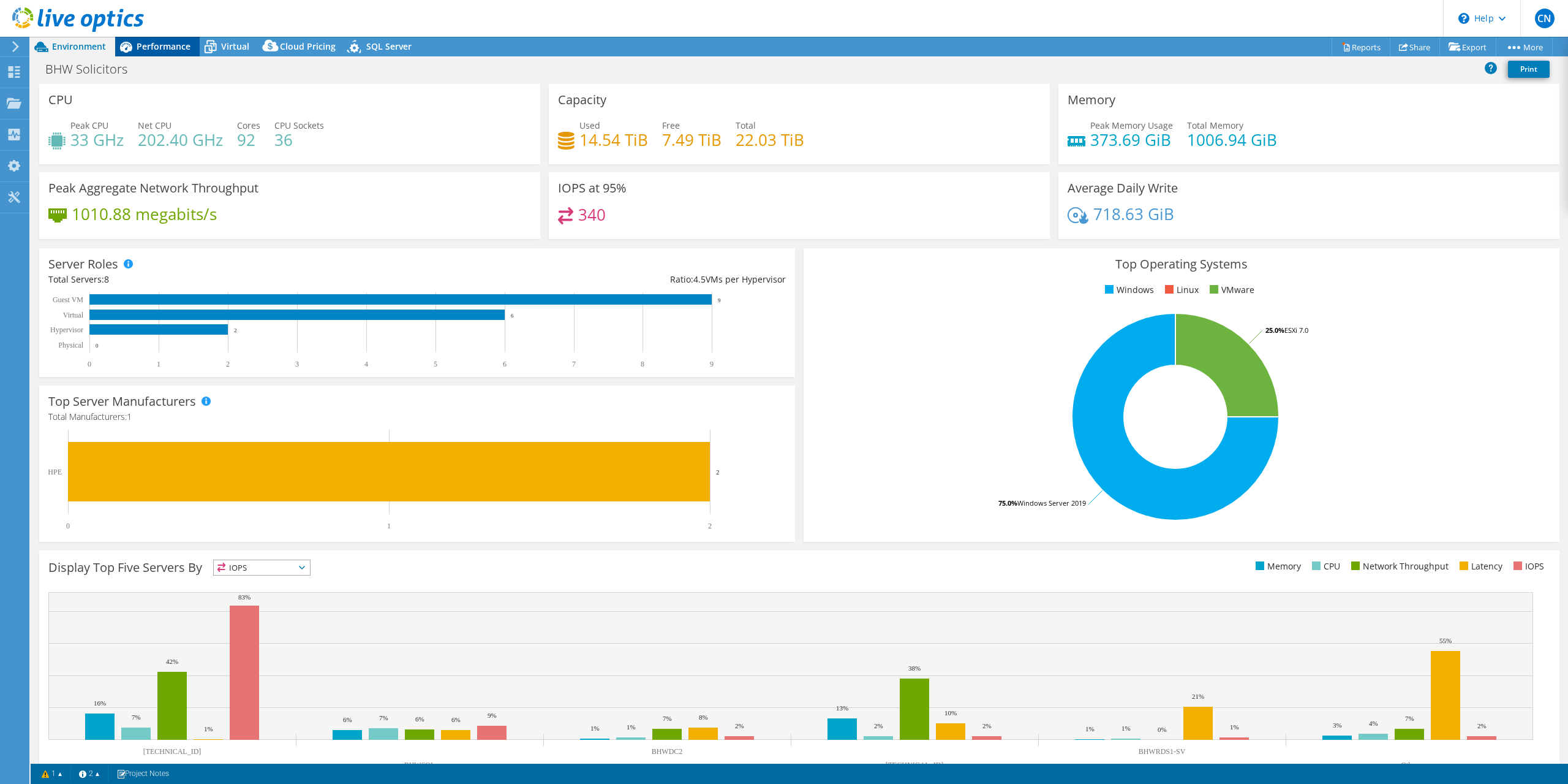
click at [140, 54] on div "Performance" at bounding box center [158, 47] width 84 height 19
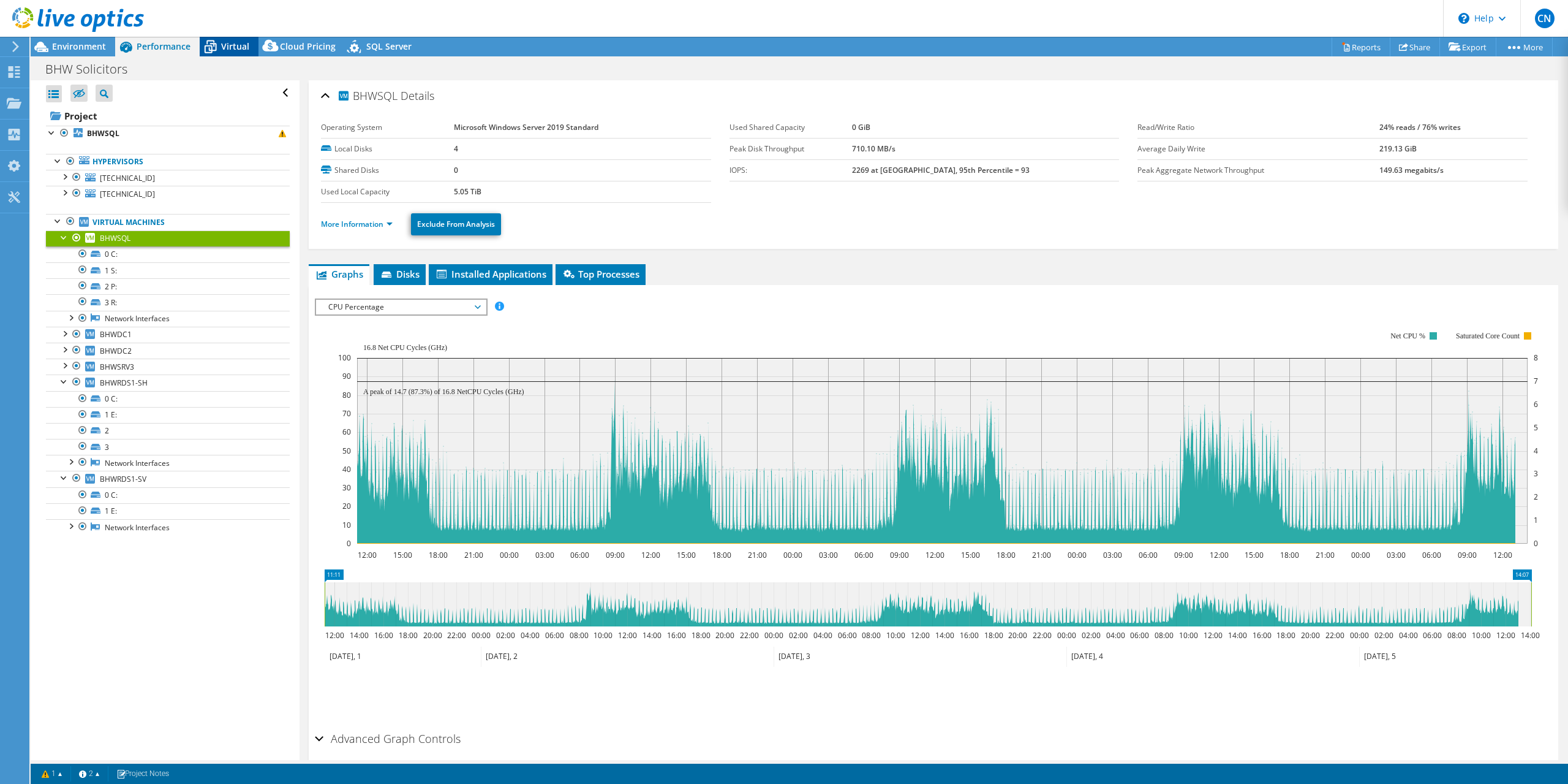
click at [217, 43] on icon at bounding box center [210, 47] width 21 height 21
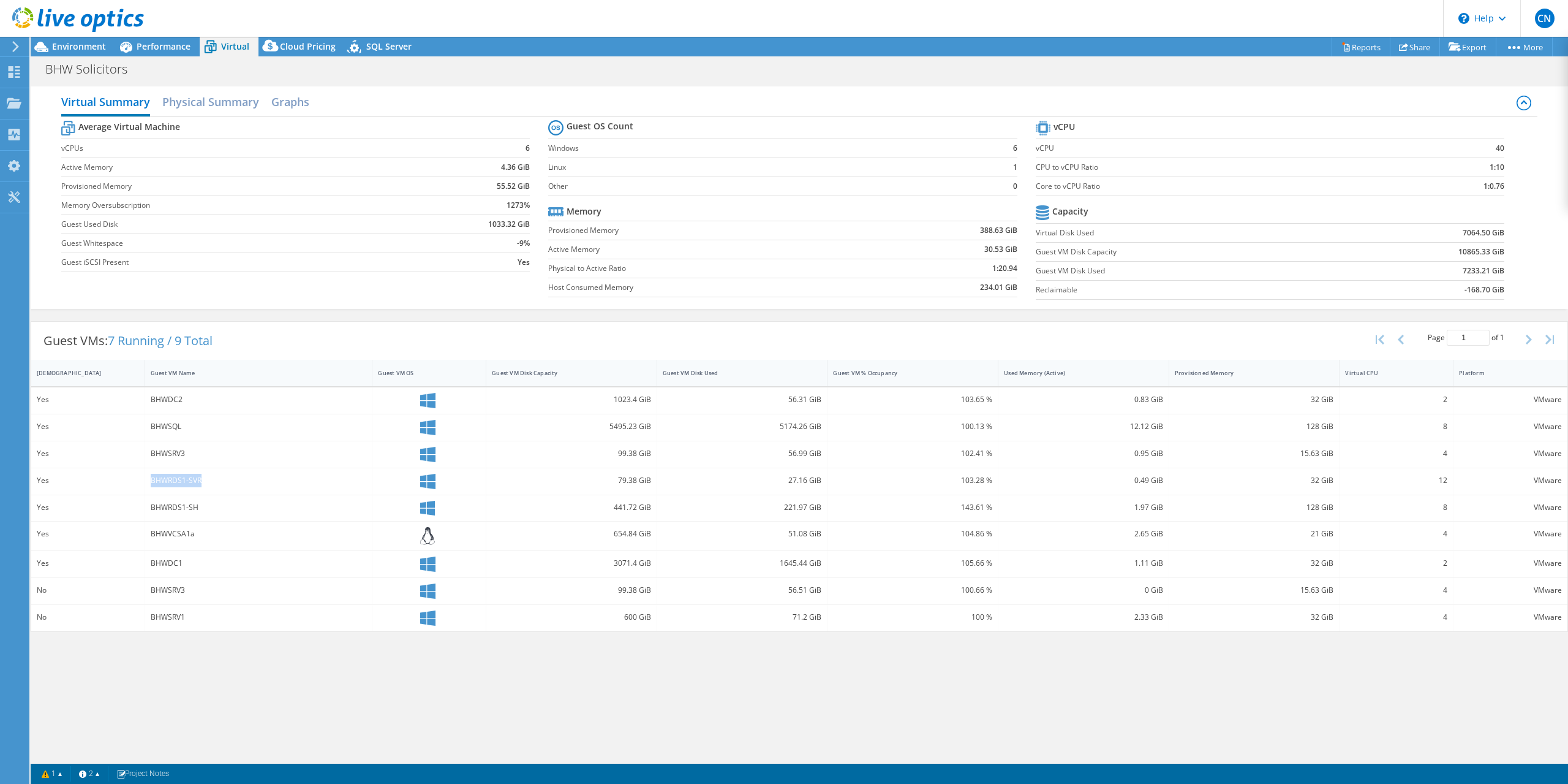
drag, startPoint x: 206, startPoint y: 476, endPoint x: 152, endPoint y: 479, distance: 54.1
click at [152, 479] on div "BHWRDS1-SVR" at bounding box center [259, 480] width 216 height 14
drag, startPoint x: 206, startPoint y: 507, endPoint x: 199, endPoint y: 506, distance: 7.1
click at [206, 507] on div "BHWRDS1-SH" at bounding box center [259, 507] width 216 height 14
drag, startPoint x: 199, startPoint y: 505, endPoint x: 143, endPoint y: 506, distance: 56.0
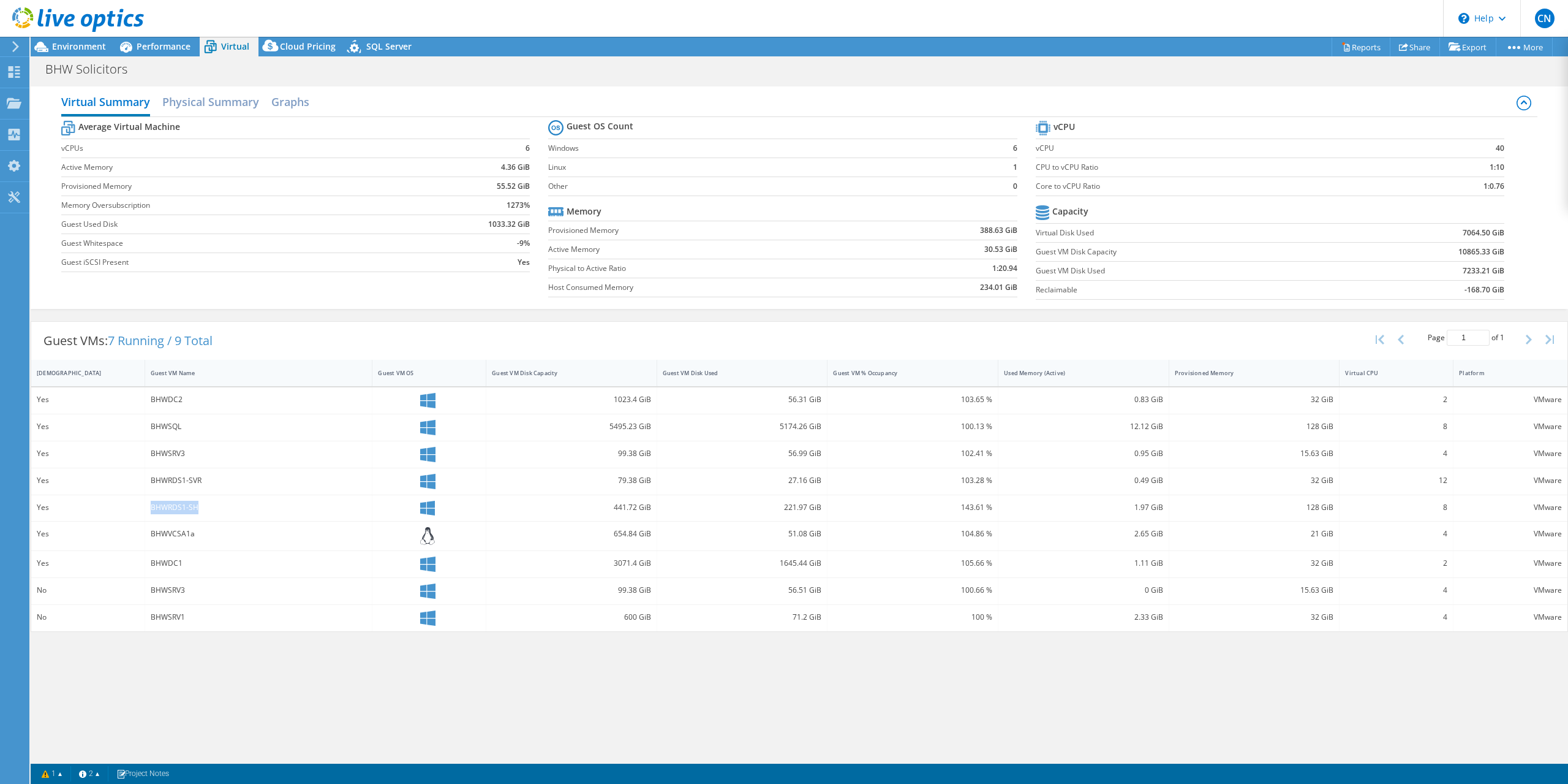
click at [145, 506] on div "BHWRDS1-SH" at bounding box center [259, 508] width 228 height 27
click at [190, 504] on div "BHWRDS1-SH" at bounding box center [259, 507] width 216 height 14
drag, startPoint x: 204, startPoint y: 505, endPoint x: 142, endPoint y: 501, distance: 62.1
click at [145, 501] on div "BHWRDS1-SH" at bounding box center [259, 508] width 228 height 27
drag, startPoint x: 217, startPoint y: 480, endPoint x: 153, endPoint y: 477, distance: 64.1
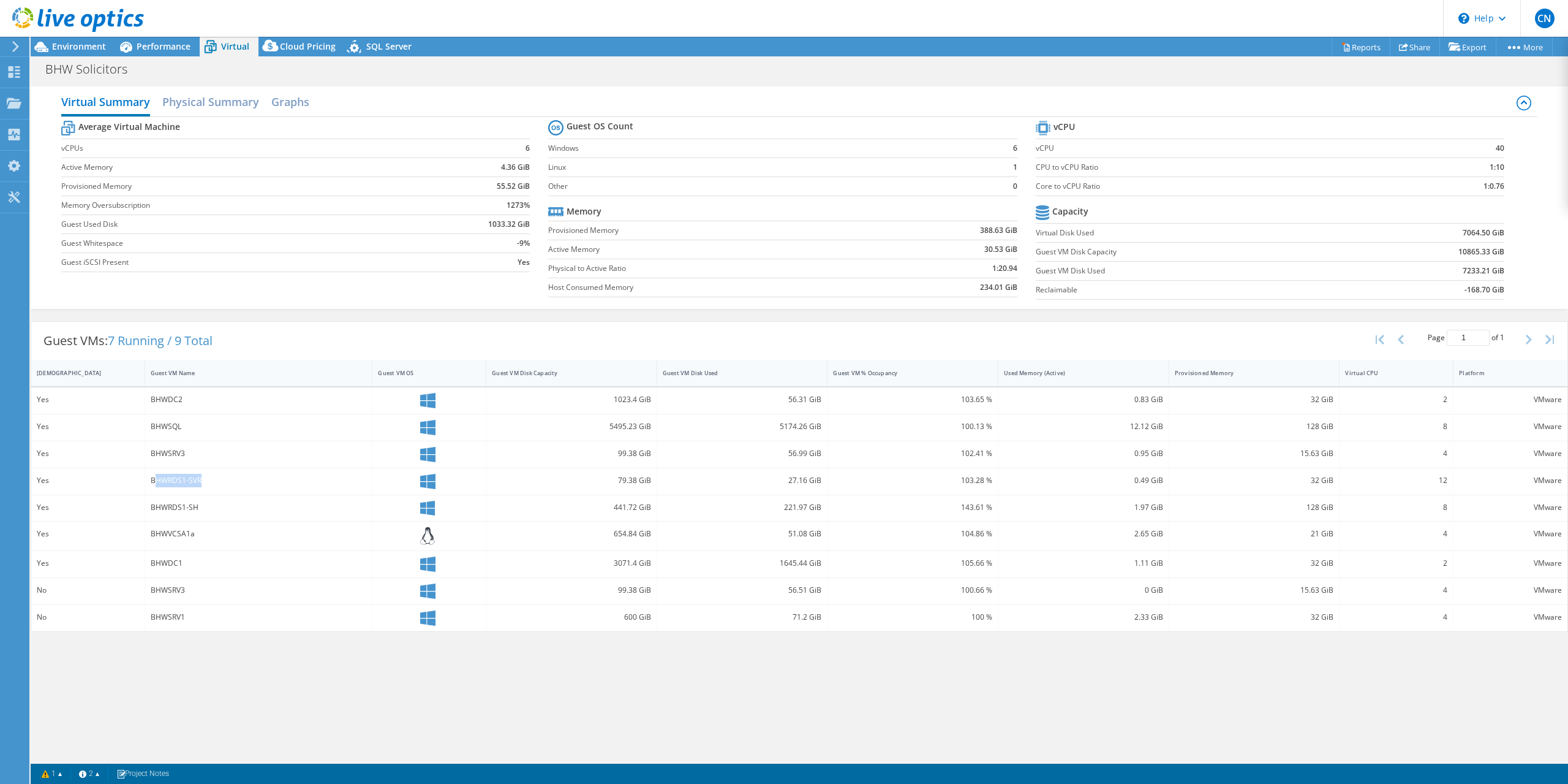
click at [153, 477] on div "BHWRDS1-SVR" at bounding box center [259, 480] width 216 height 14
click at [241, 506] on div "BHWRDS1-SH" at bounding box center [259, 507] width 216 height 14
click at [71, 49] on span "Environment" at bounding box center [78, 46] width 54 height 12
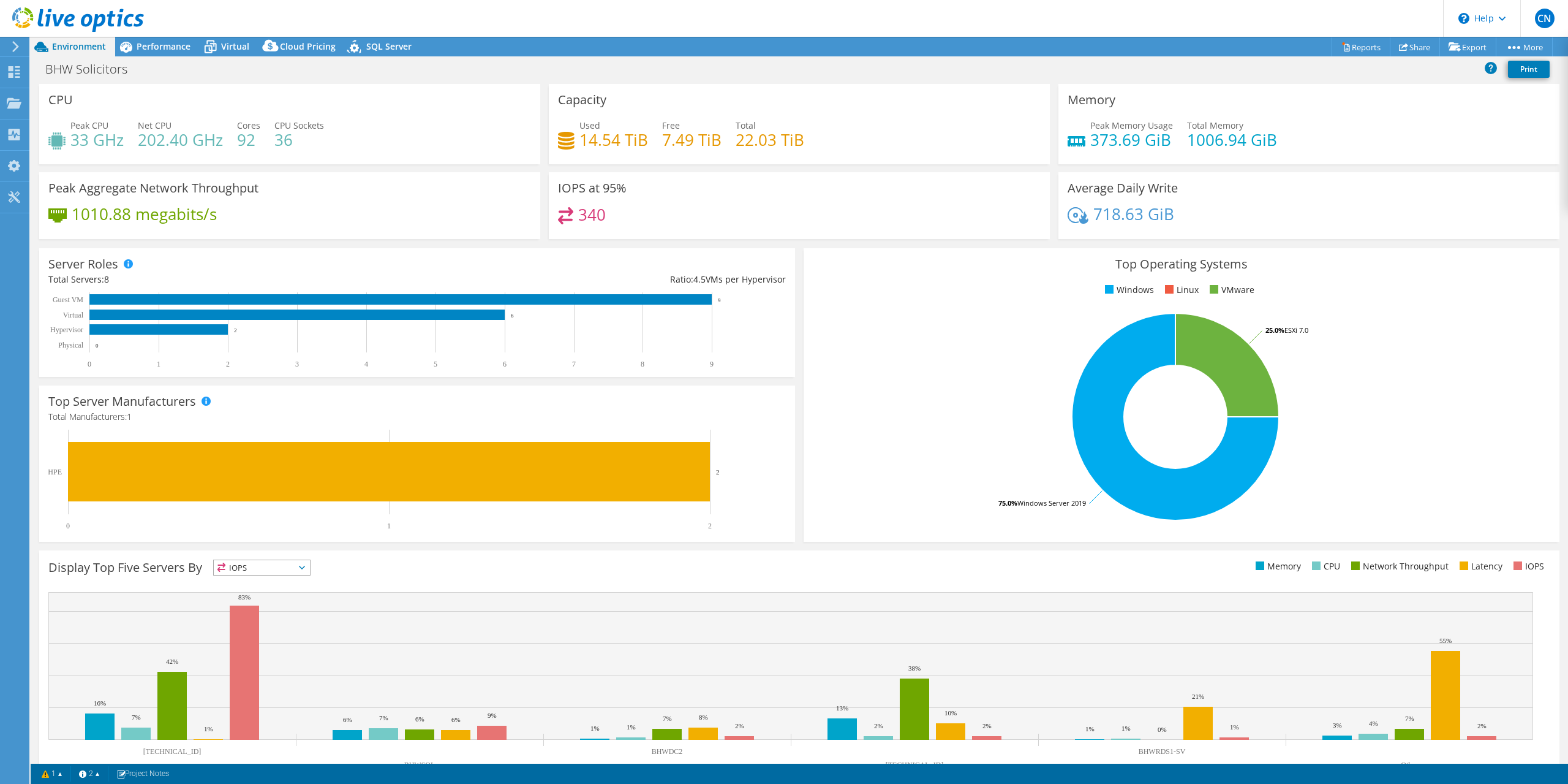
click at [134, 203] on div "Peak Aggregate Network Throughput 1010.88 megabits/s" at bounding box center [289, 206] width 501 height 67
click at [177, 49] on span "Performance" at bounding box center [163, 46] width 54 height 12
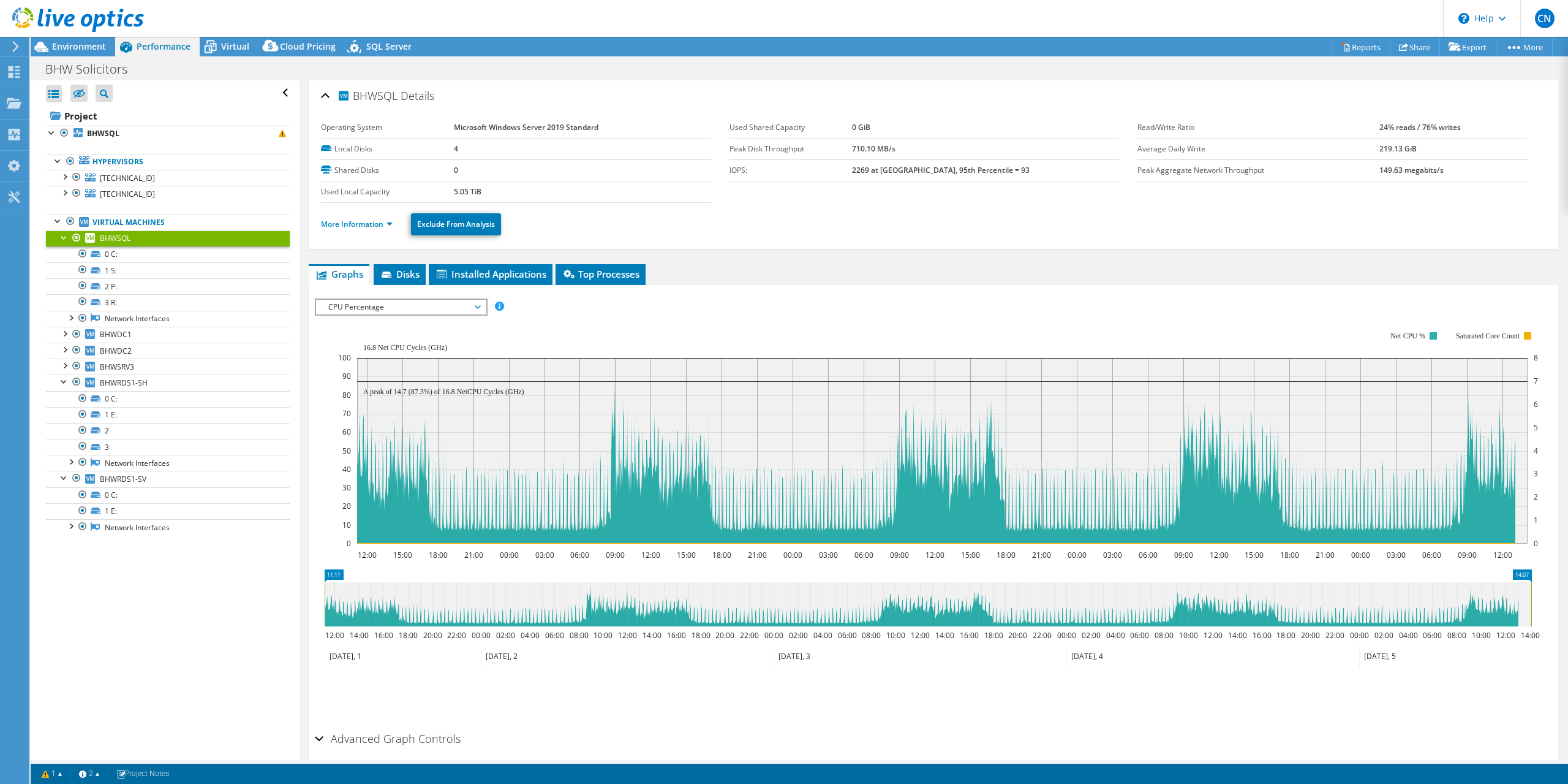
click at [65, 239] on div at bounding box center [64, 236] width 12 height 12
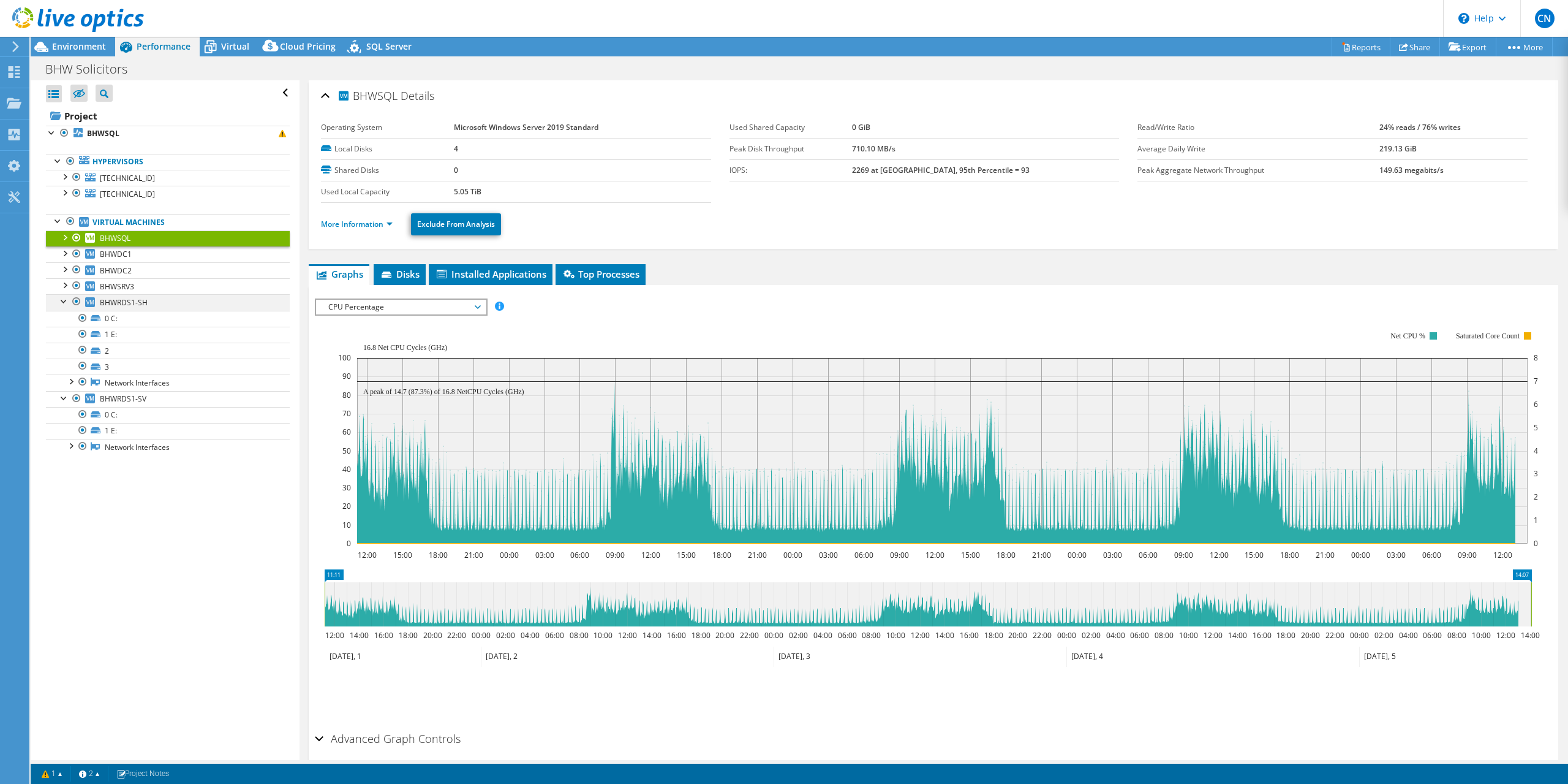
click at [64, 301] on div at bounding box center [64, 300] width 12 height 12
click at [63, 317] on div at bounding box center [64, 316] width 12 height 12
click at [107, 388] on div "Open All Close All Hide Excluded Nodes Project Tree Filter" at bounding box center [165, 420] width 268 height 680
